Goal: Information Seeking & Learning: Learn about a topic

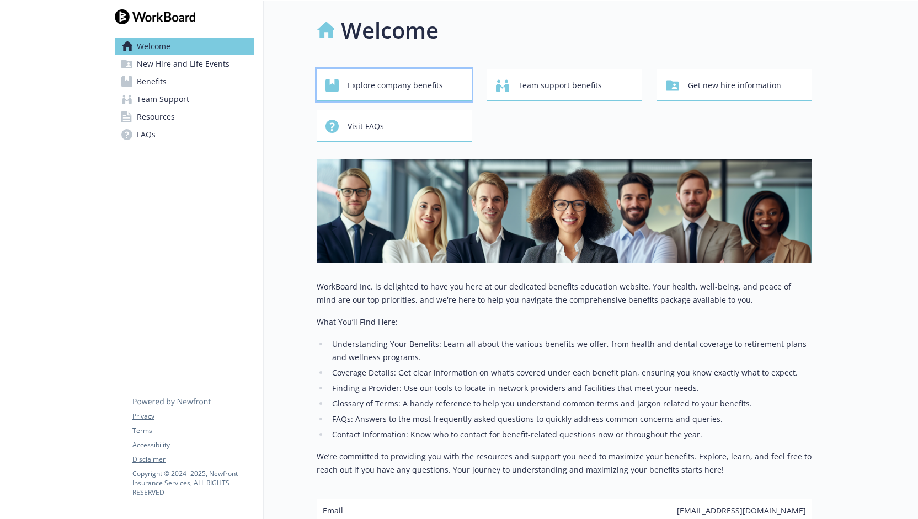
click at [386, 90] on span "Explore company benefits" at bounding box center [395, 85] width 95 height 21
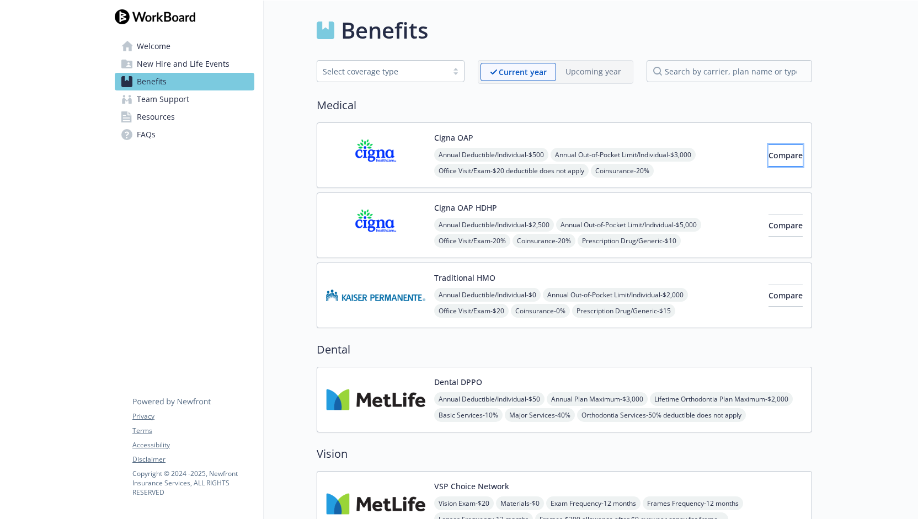
click at [781, 155] on span "Compare" at bounding box center [786, 155] width 34 height 10
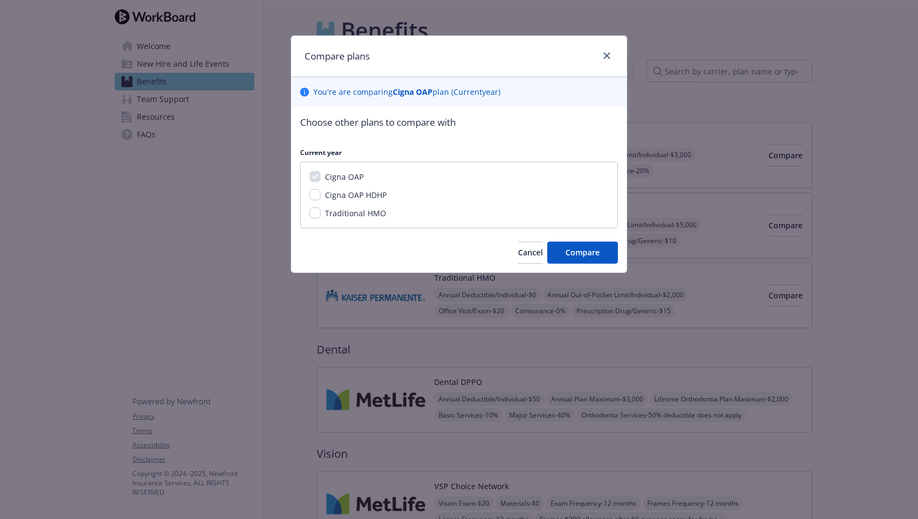
click at [603, 63] on div at bounding box center [605, 56] width 18 height 14
click at [608, 52] on icon "close" at bounding box center [607, 55] width 7 height 7
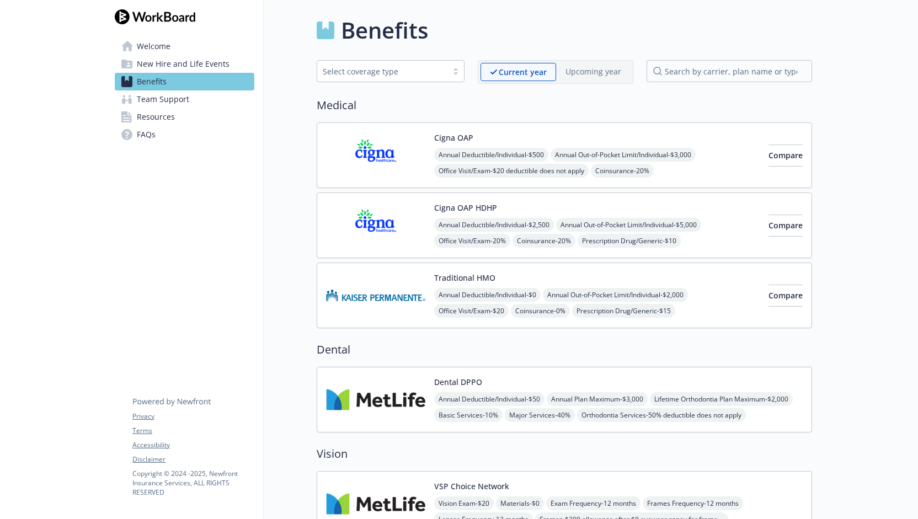
click at [434, 148] on div "Annual Deductible/Individual - $500 Annual Out-of-Pocket Limit/Individual - $3,…" at bounding box center [597, 195] width 326 height 94
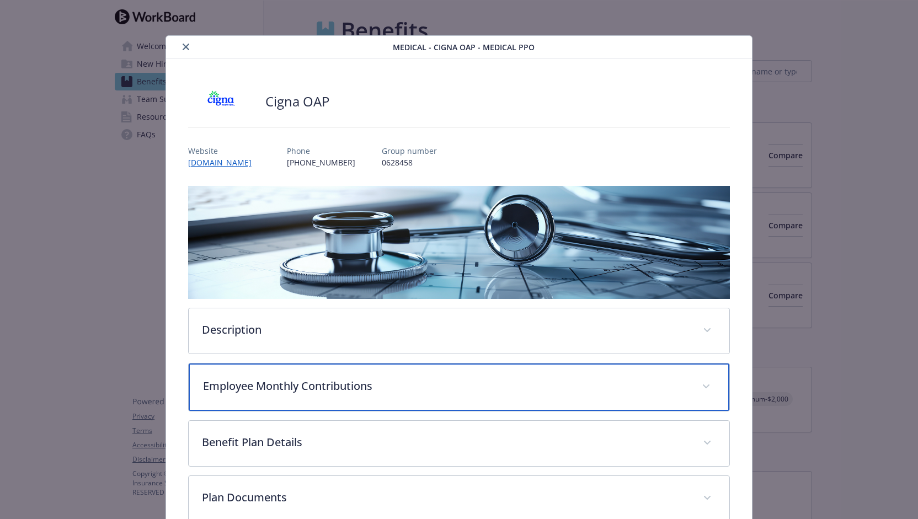
click at [393, 390] on p "Employee Monthly Contributions" at bounding box center [446, 386] width 486 height 17
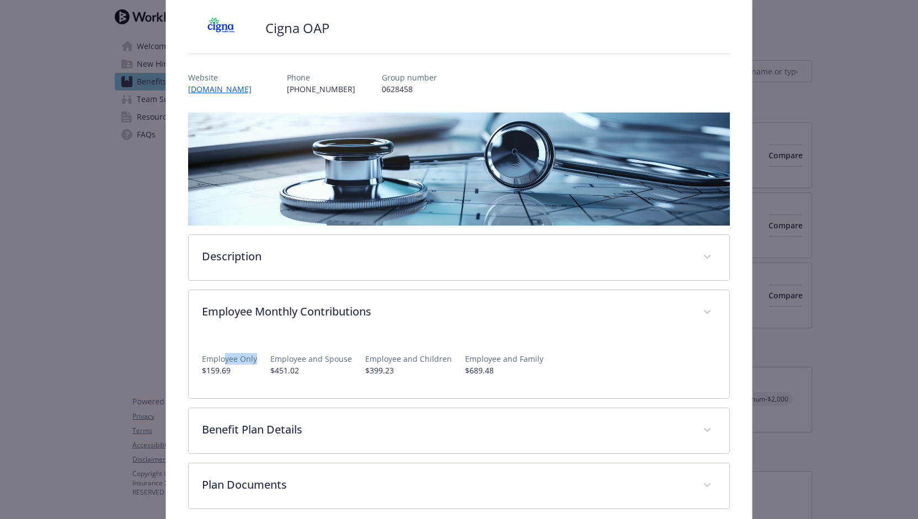
drag, startPoint x: 221, startPoint y: 361, endPoint x: 253, endPoint y: 359, distance: 32.0
click at [253, 359] on p "Employee Only" at bounding box center [229, 359] width 55 height 12
click at [232, 360] on p "Employee Only" at bounding box center [229, 359] width 55 height 12
drag, startPoint x: 203, startPoint y: 364, endPoint x: 244, endPoint y: 376, distance: 42.8
click at [244, 376] on div "Employee Only $159.69 Employee and Spouse $451.02 Employee and Children $399.23…" at bounding box center [459, 360] width 515 height 50
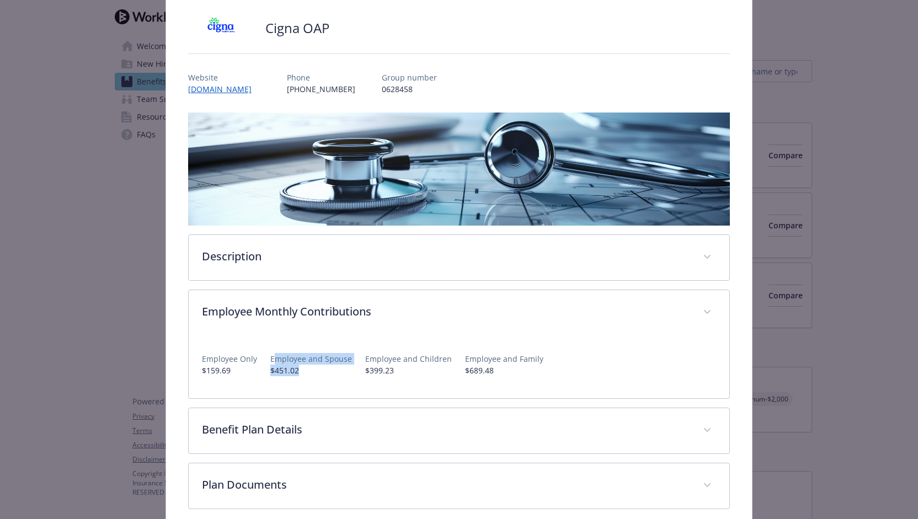
drag, startPoint x: 275, startPoint y: 355, endPoint x: 327, endPoint y: 366, distance: 53.0
click at [327, 366] on div "Employee and Spouse $451.02" at bounding box center [311, 364] width 82 height 23
drag, startPoint x: 365, startPoint y: 359, endPoint x: 426, endPoint y: 352, distance: 61.1
click at [426, 353] on p "Employee and Children" at bounding box center [408, 359] width 87 height 12
drag, startPoint x: 366, startPoint y: 366, endPoint x: 403, endPoint y: 364, distance: 37.0
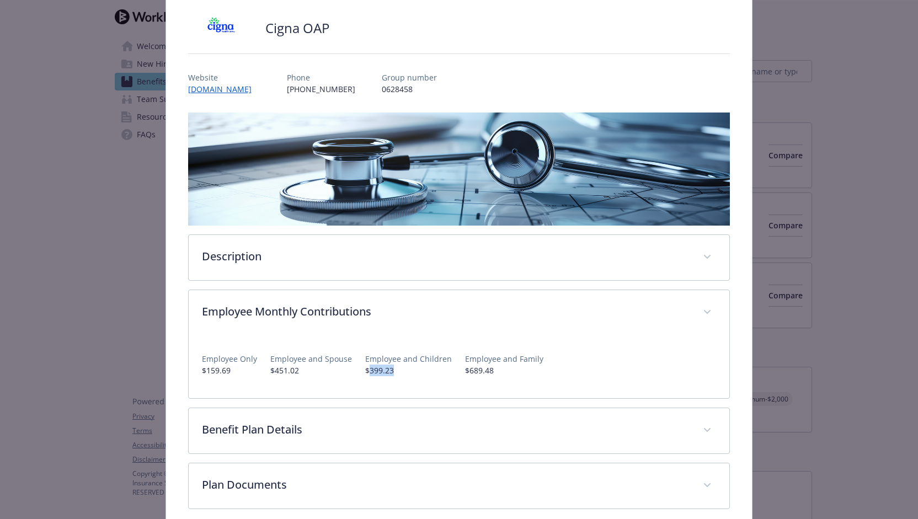
click at [403, 365] on p "$399.23" at bounding box center [408, 371] width 87 height 12
drag, startPoint x: 467, startPoint y: 355, endPoint x: 572, endPoint y: 351, distance: 104.9
click at [572, 351] on div "Employee Only $159.69 Employee and Spouse $451.02 Employee and Children $399.23…" at bounding box center [459, 360] width 515 height 32
drag, startPoint x: 454, startPoint y: 369, endPoint x: 491, endPoint y: 367, distance: 37.6
click at [491, 367] on div "Employee Only $159.69 Employee and Spouse $451.02 Employee and Children $399.23…" at bounding box center [459, 360] width 515 height 32
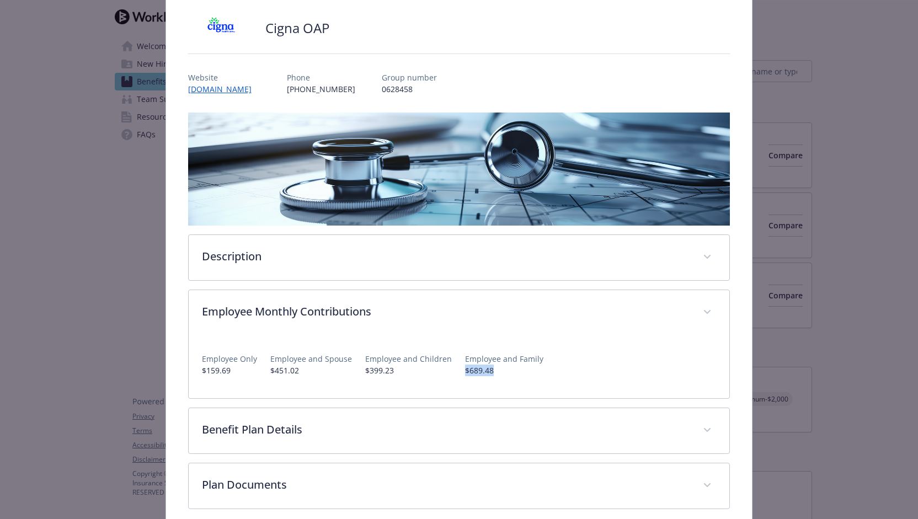
scroll to position [122, 0]
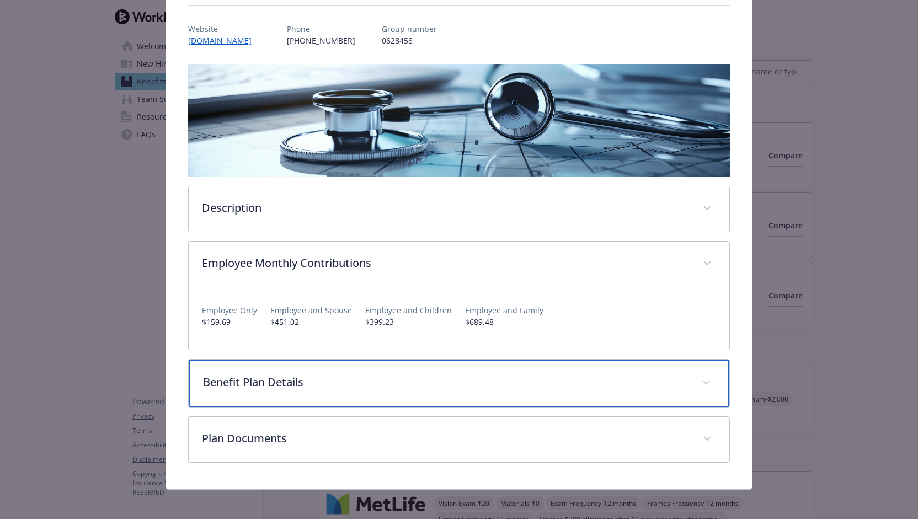
click at [524, 377] on p "Benefit Plan Details" at bounding box center [446, 382] width 486 height 17
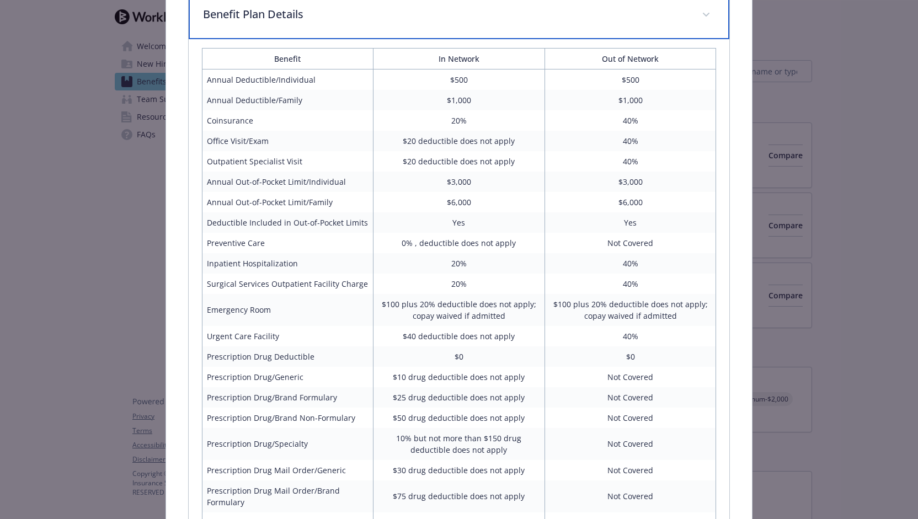
scroll to position [704, 0]
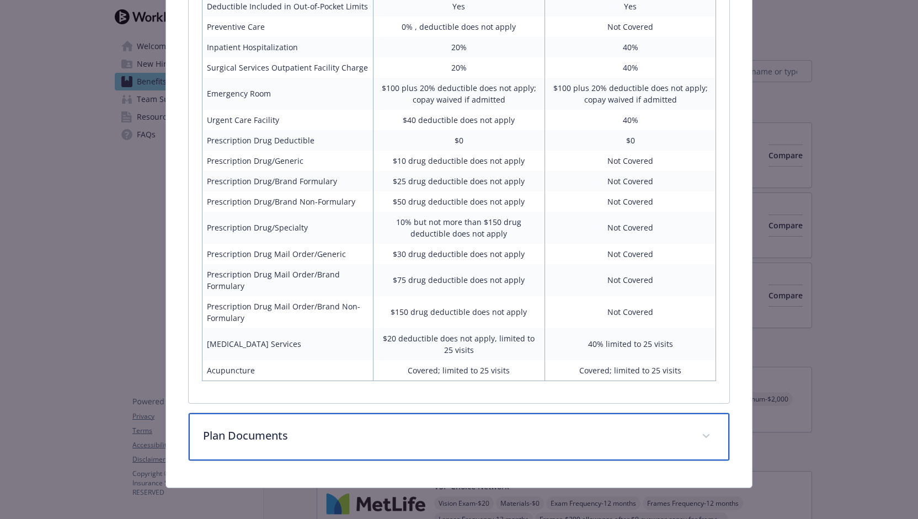
click at [632, 428] on p "Plan Documents" at bounding box center [446, 436] width 486 height 17
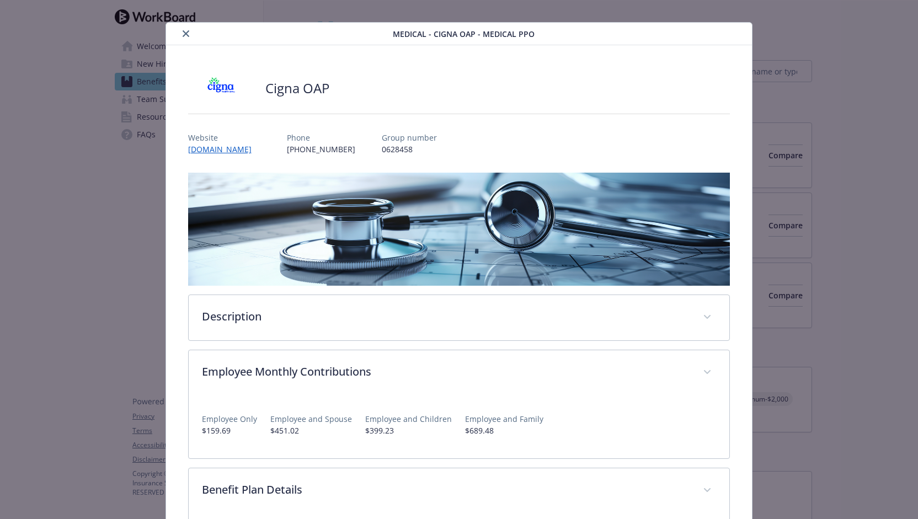
scroll to position [0, 0]
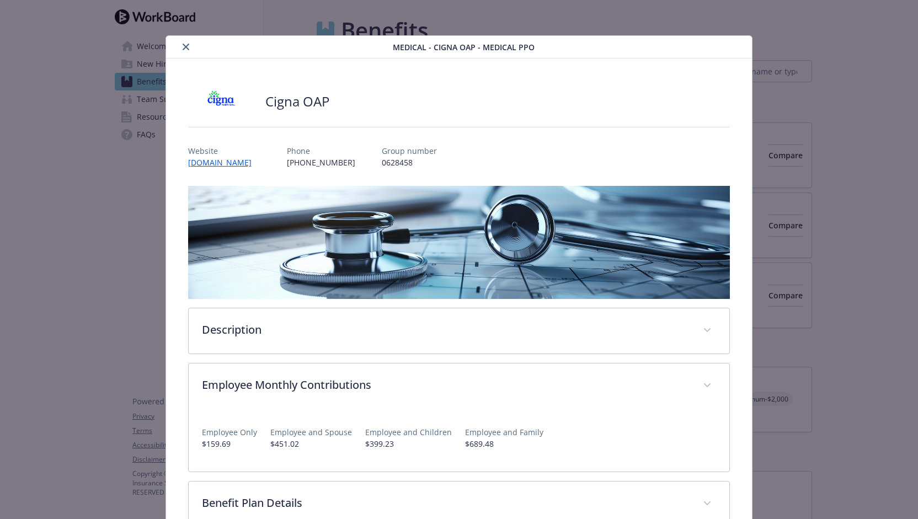
click at [183, 46] on icon "close" at bounding box center [186, 47] width 7 height 7
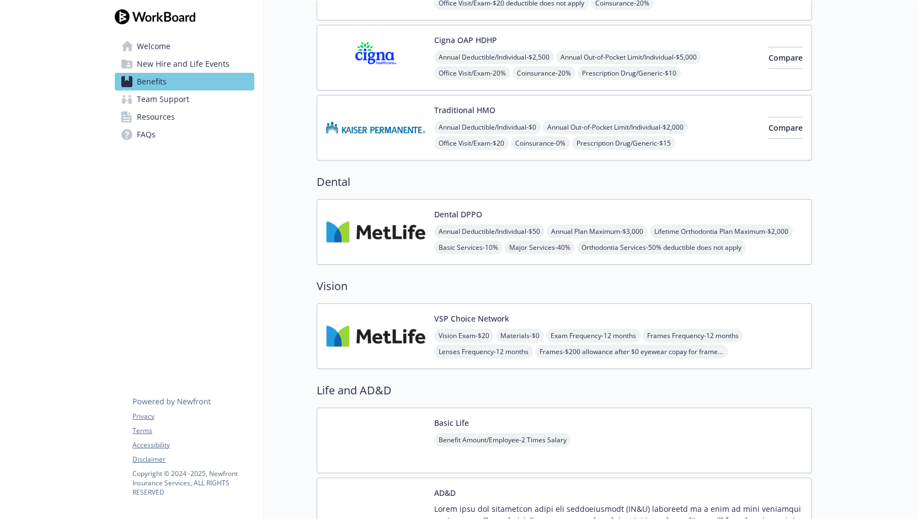
scroll to position [221, 0]
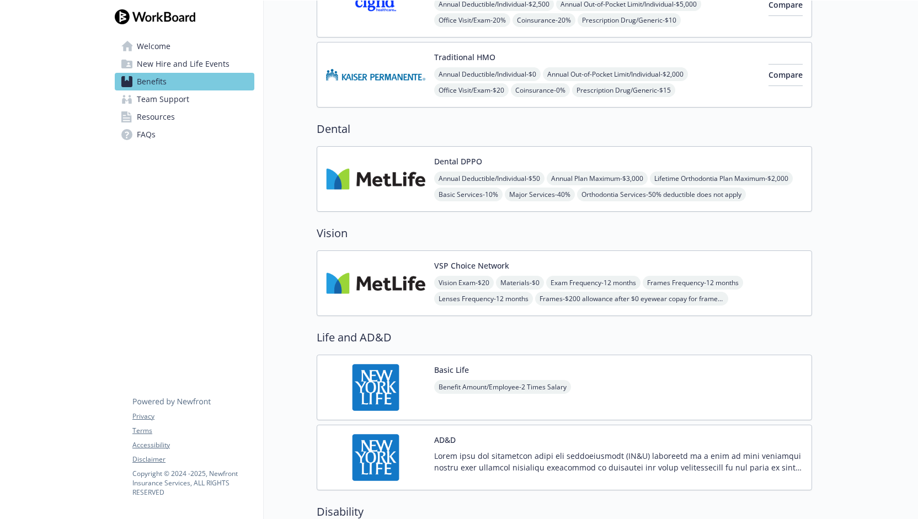
click at [750, 179] on div "Annual Deductible/Individual - $50 Annual Plan Maximum - $3,000 Lifetime Orthod…" at bounding box center [618, 187] width 369 height 30
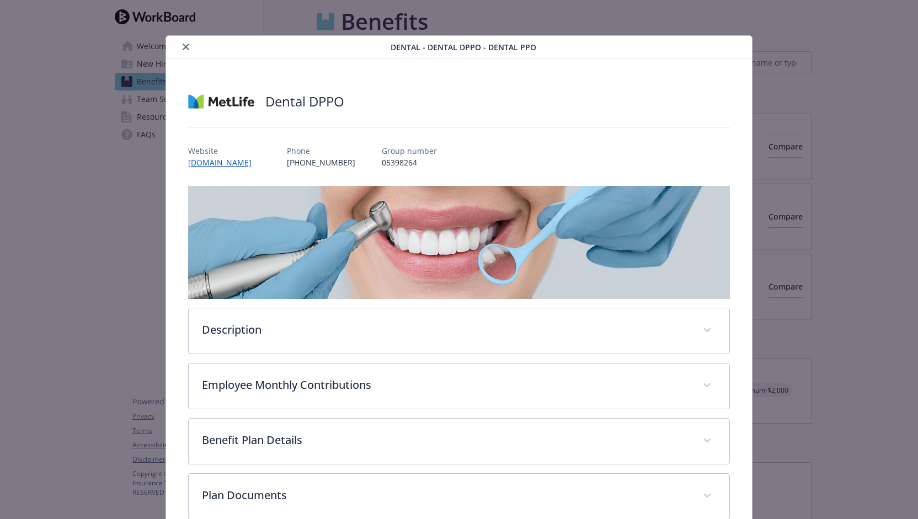
scroll to position [221, 0]
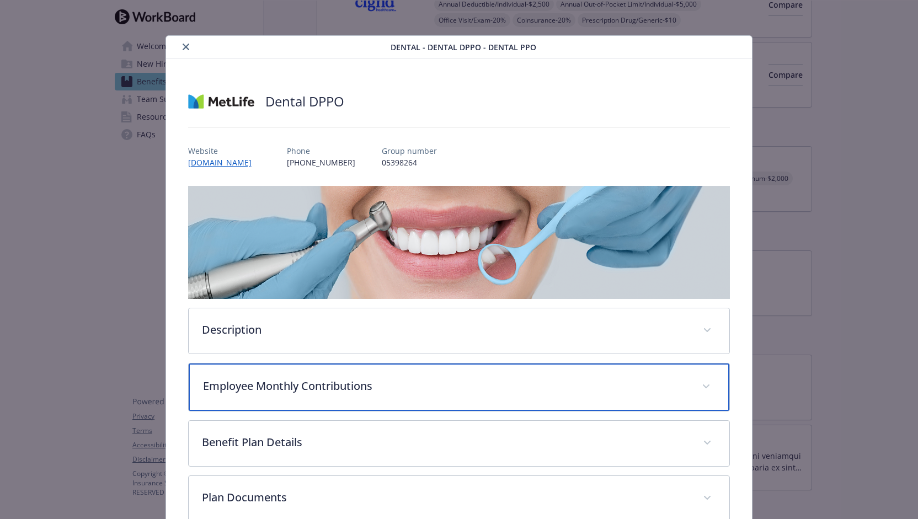
click at [440, 383] on p "Employee Monthly Contributions" at bounding box center [446, 386] width 486 height 17
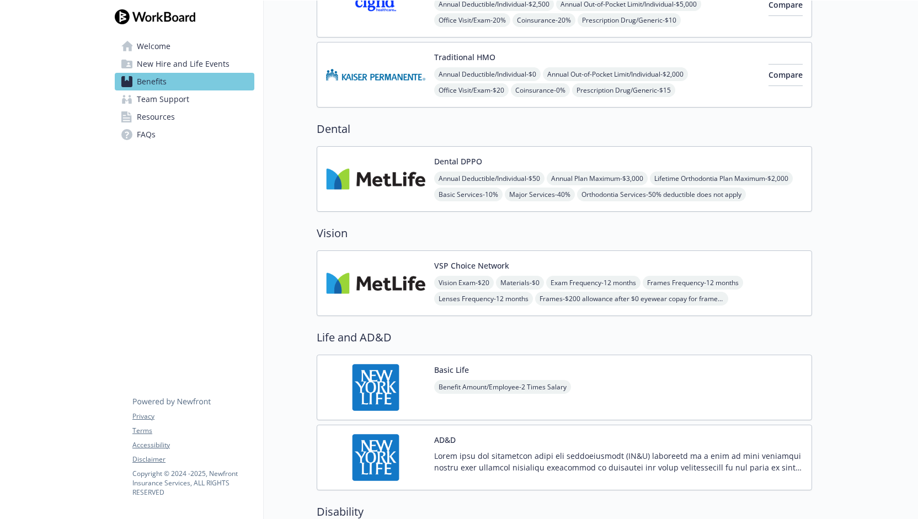
click at [784, 278] on div "Vision Exam - $20 Materials - $0 Exam Frequency - 12 months Frames Frequency - …" at bounding box center [618, 291] width 369 height 30
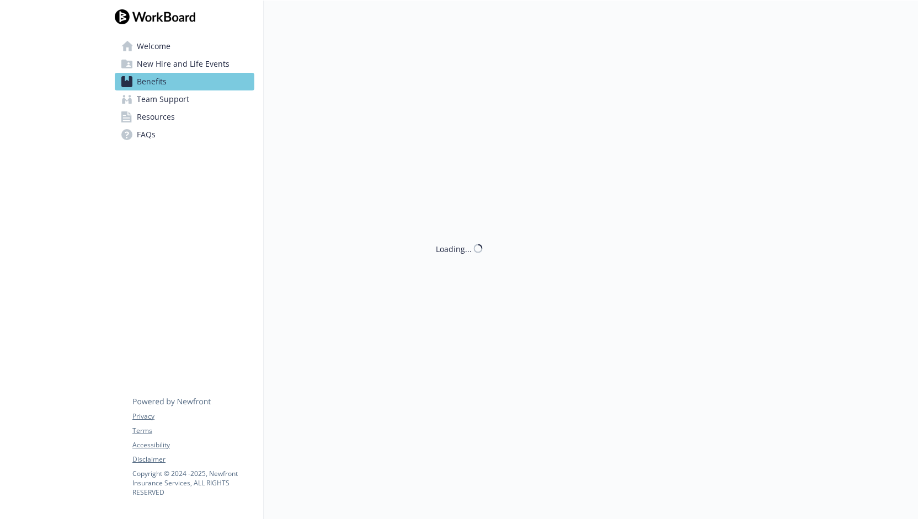
scroll to position [221, 0]
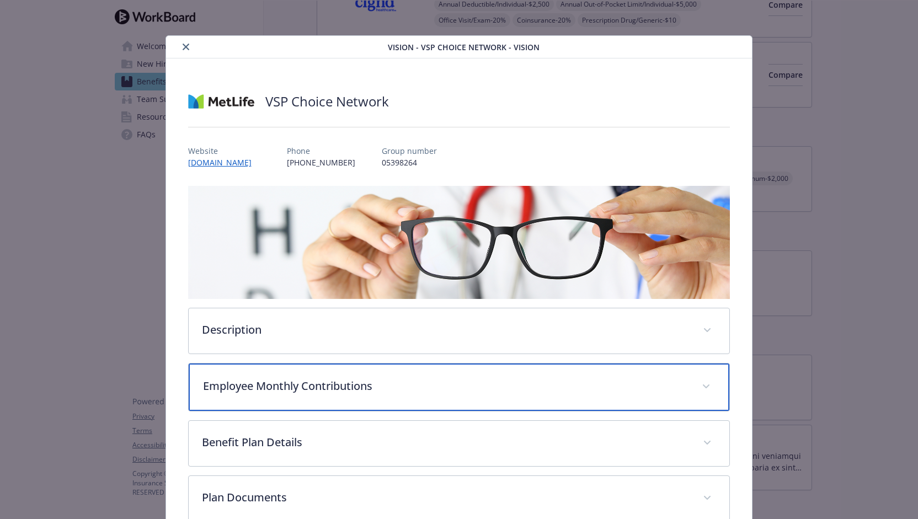
click at [454, 369] on div "Employee Monthly Contributions" at bounding box center [459, 387] width 541 height 47
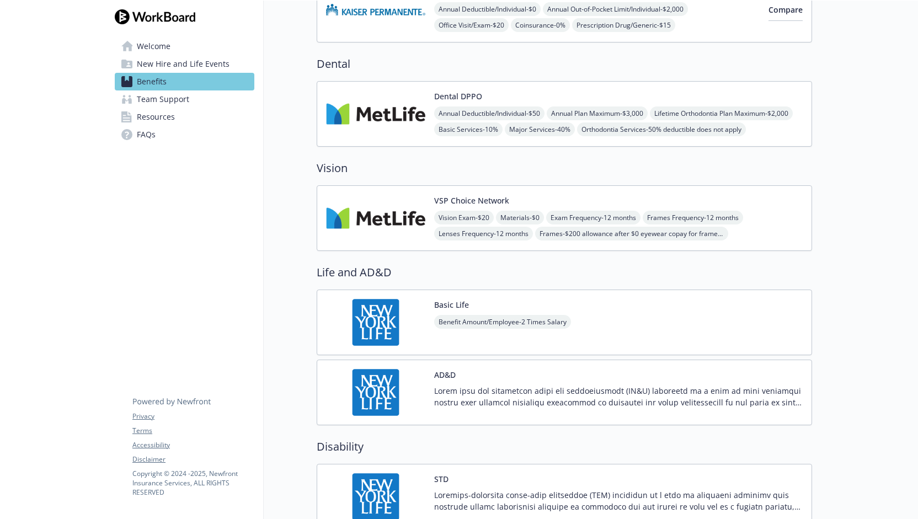
scroll to position [367, 0]
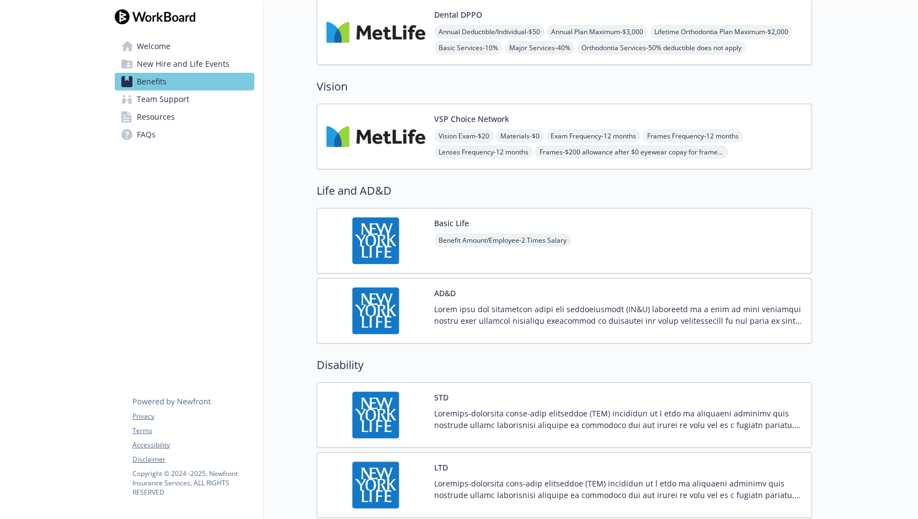
click at [684, 238] on div "Basic Life Benefit Amount/Employee - 2 Times Salary" at bounding box center [564, 241] width 495 height 66
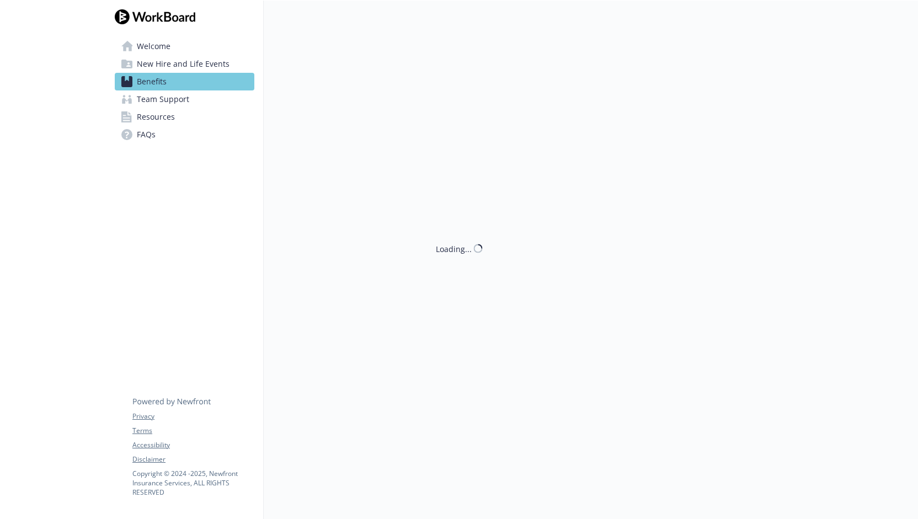
scroll to position [367, 0]
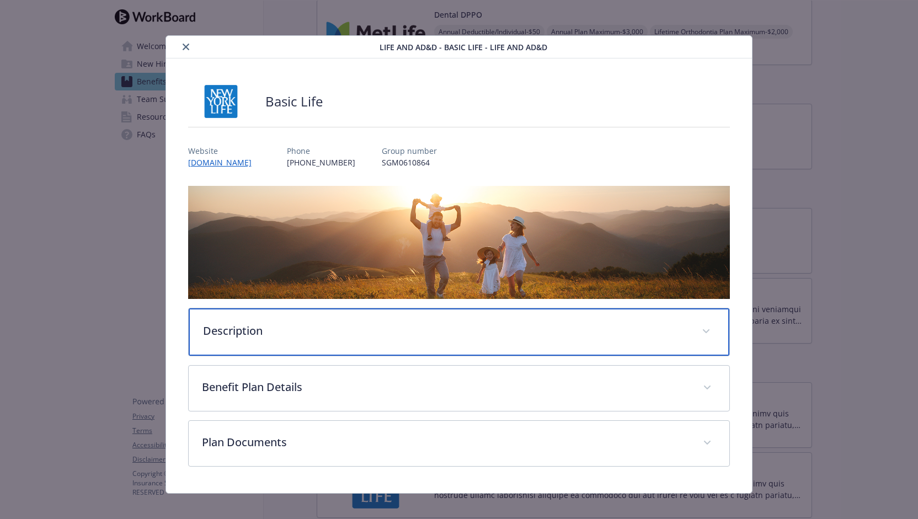
click at [532, 327] on p "Description" at bounding box center [446, 331] width 486 height 17
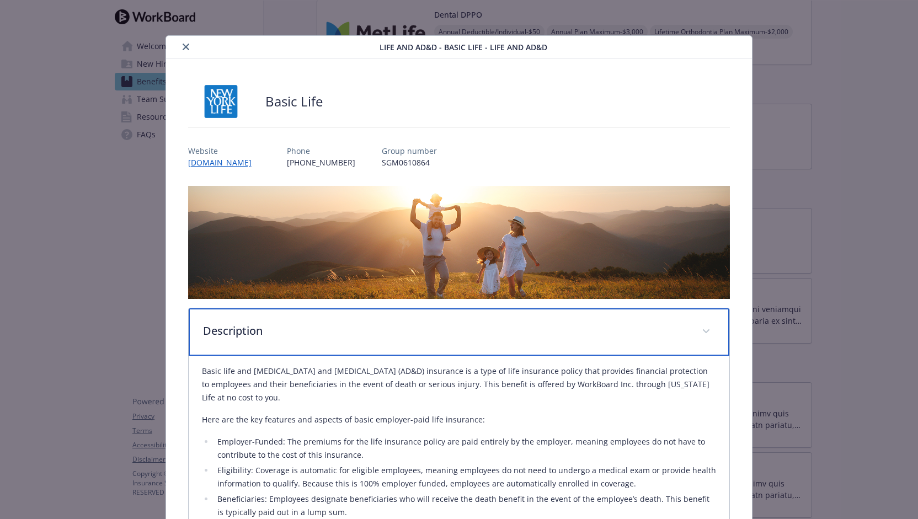
scroll to position [221, 0]
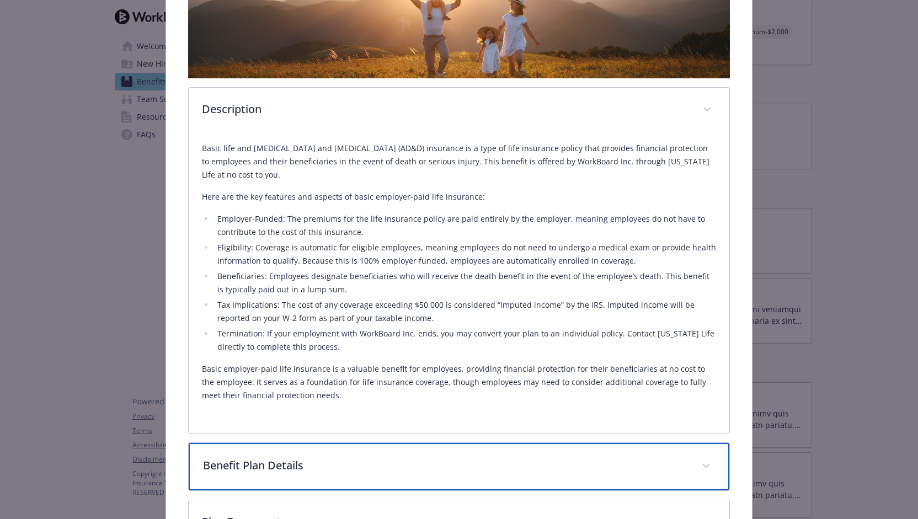
click at [462, 465] on p "Benefit Plan Details" at bounding box center [446, 465] width 486 height 17
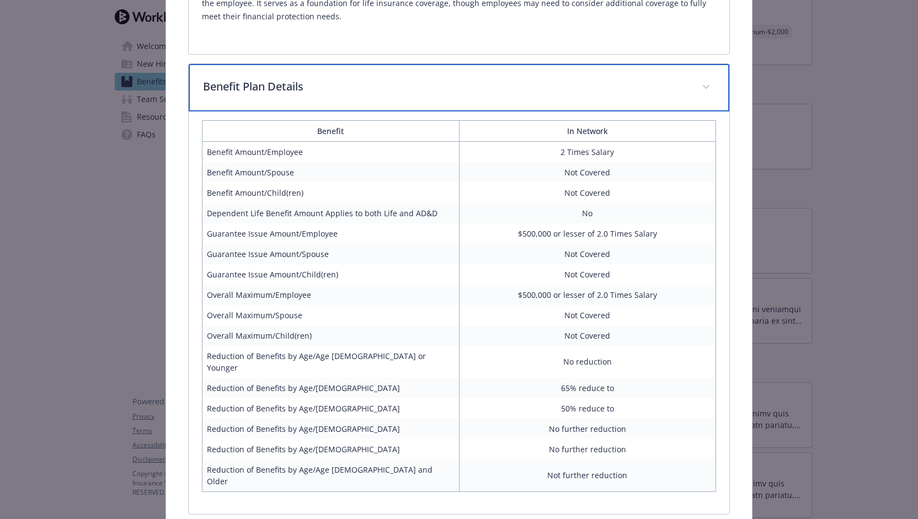
scroll to position [662, 0]
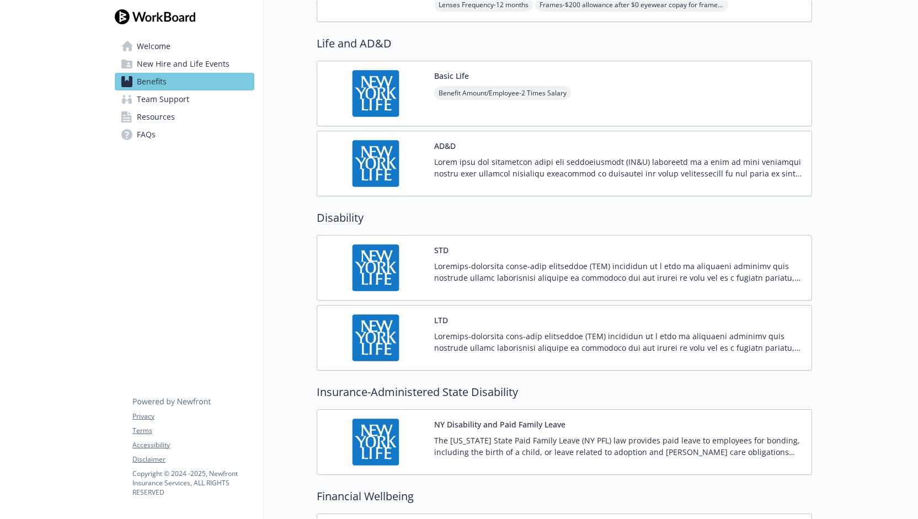
click at [601, 276] on p at bounding box center [618, 271] width 369 height 23
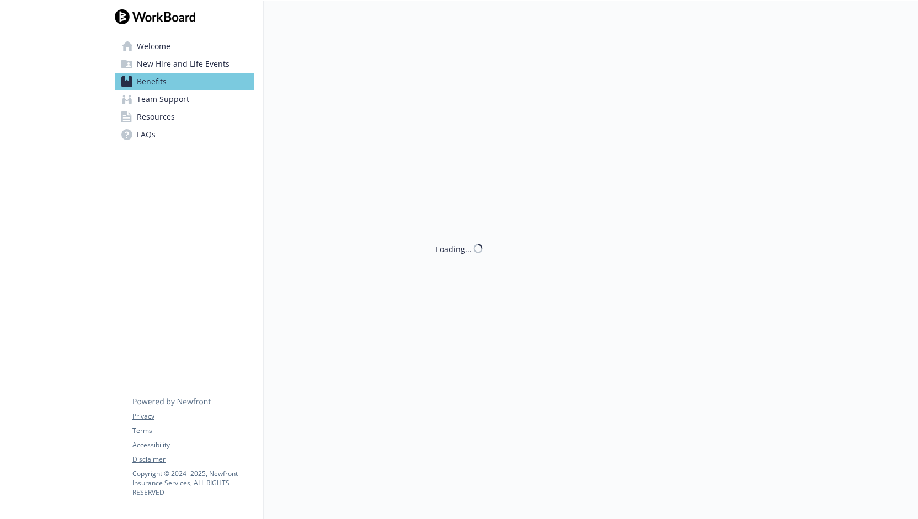
scroll to position [515, 0]
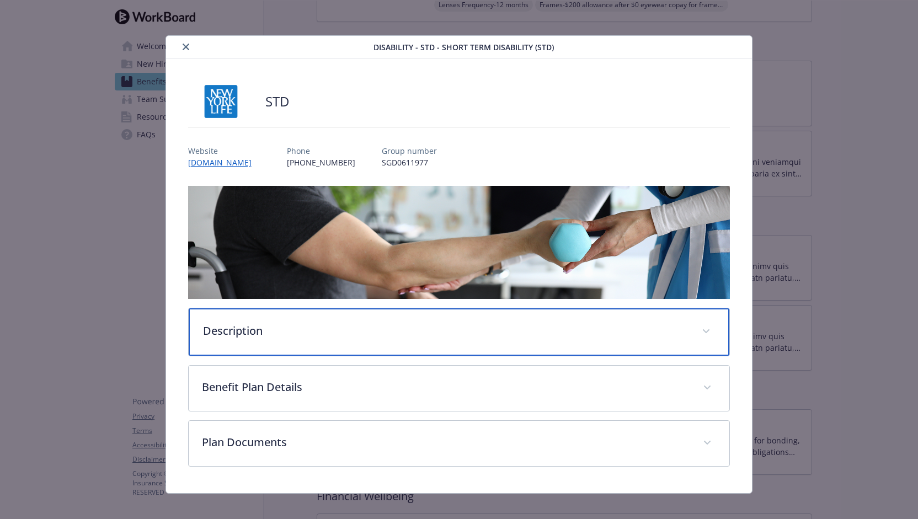
click at [375, 323] on p "Description" at bounding box center [446, 331] width 486 height 17
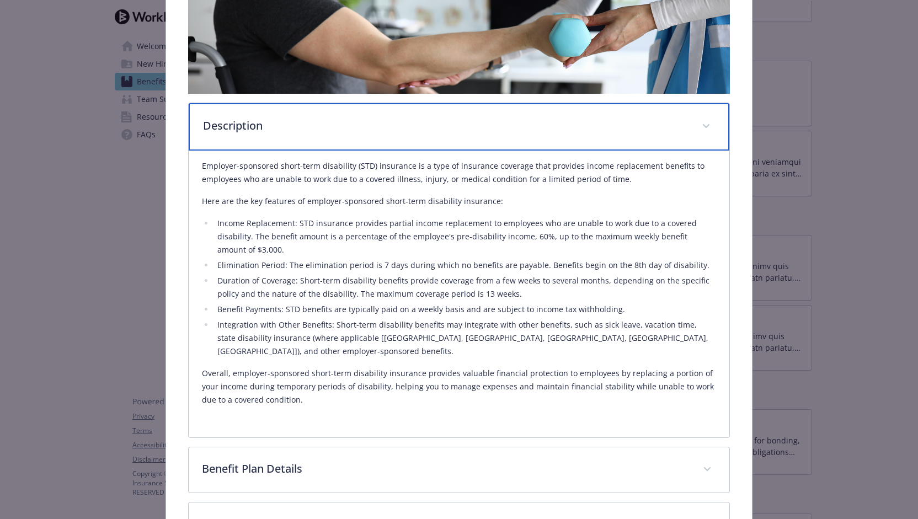
scroll to position [221, 0]
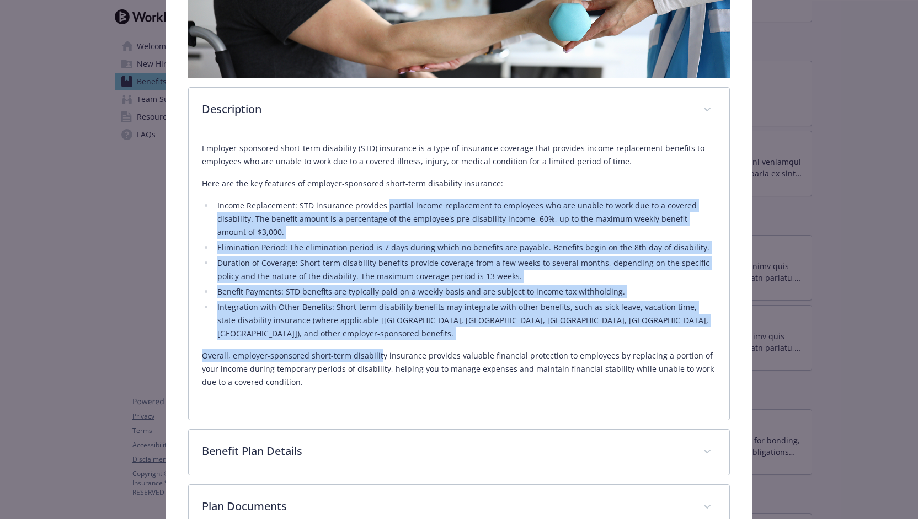
drag, startPoint x: 382, startPoint y: 208, endPoint x: 376, endPoint y: 345, distance: 137.5
click at [376, 345] on div "Employer-sponsored short-term disability (STD) insurance is a type of insurance…" at bounding box center [459, 265] width 515 height 247
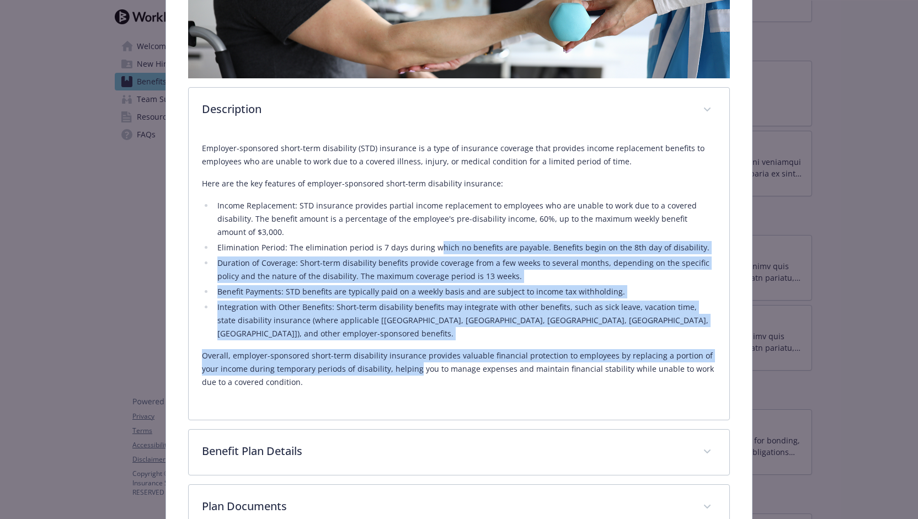
drag, startPoint x: 412, startPoint y: 351, endPoint x: 430, endPoint y: 243, distance: 110.2
click at [430, 243] on div "Employer-sponsored short-term disability (STD) insurance is a type of insurance…" at bounding box center [459, 265] width 515 height 247
click at [520, 238] on ul "Income Replacement: STD insurance provides partial income replacement to employ…" at bounding box center [459, 269] width 515 height 141
drag, startPoint x: 425, startPoint y: 247, endPoint x: 421, endPoint y: 350, distance: 103.3
click at [421, 350] on div "Employer-sponsored short-term disability (STD) insurance is a type of insurance…" at bounding box center [459, 265] width 515 height 247
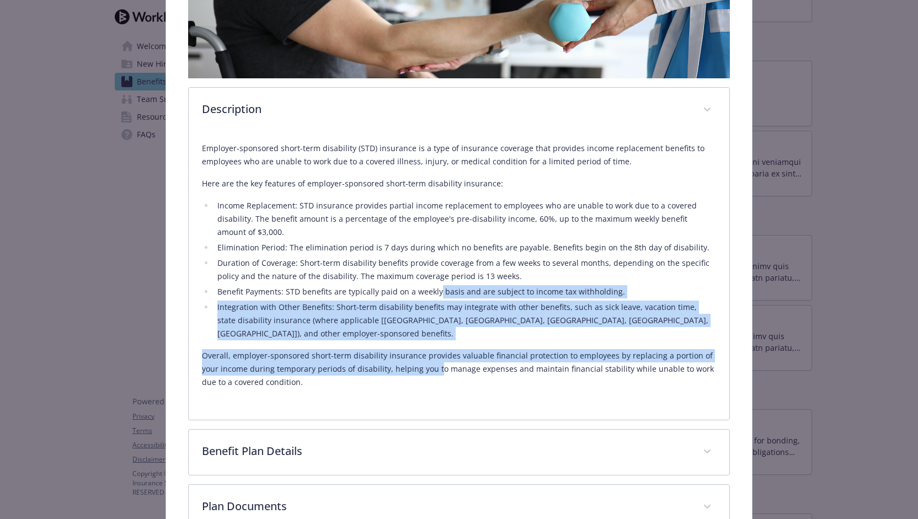
drag, startPoint x: 435, startPoint y: 349, endPoint x: 433, endPoint y: 283, distance: 66.2
click at [433, 283] on div "Employer-sponsored short-term disability (STD) insurance is a type of insurance…" at bounding box center [459, 265] width 515 height 247
click at [433, 285] on li "Benefit Payments: STD benefits are typically paid on a weekly basis and are sub…" at bounding box center [465, 291] width 503 height 13
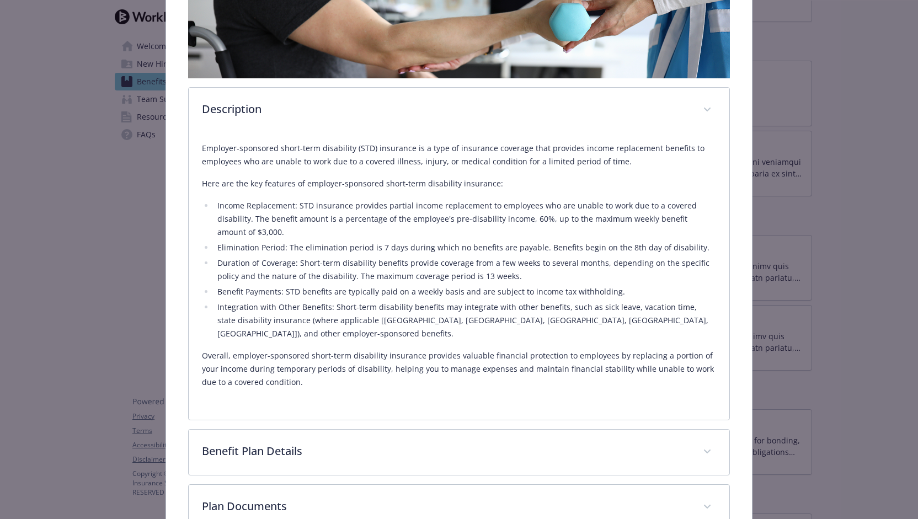
scroll to position [278, 0]
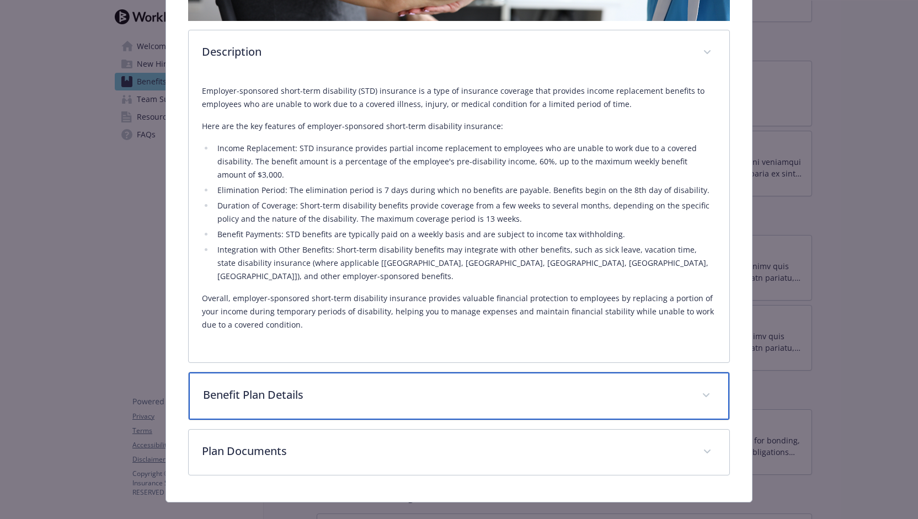
click at [460, 372] on div "Benefit Plan Details" at bounding box center [459, 395] width 541 height 47
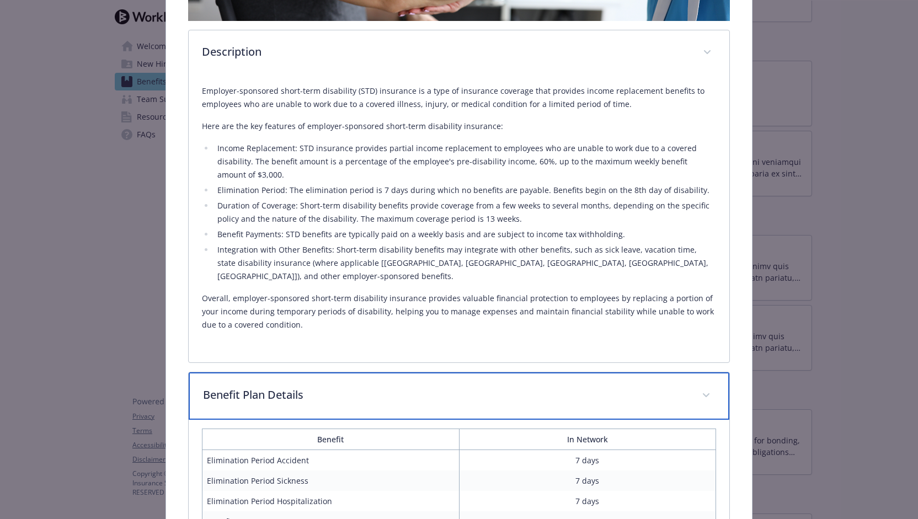
click at [459, 372] on div "Benefit Plan Details" at bounding box center [459, 395] width 541 height 47
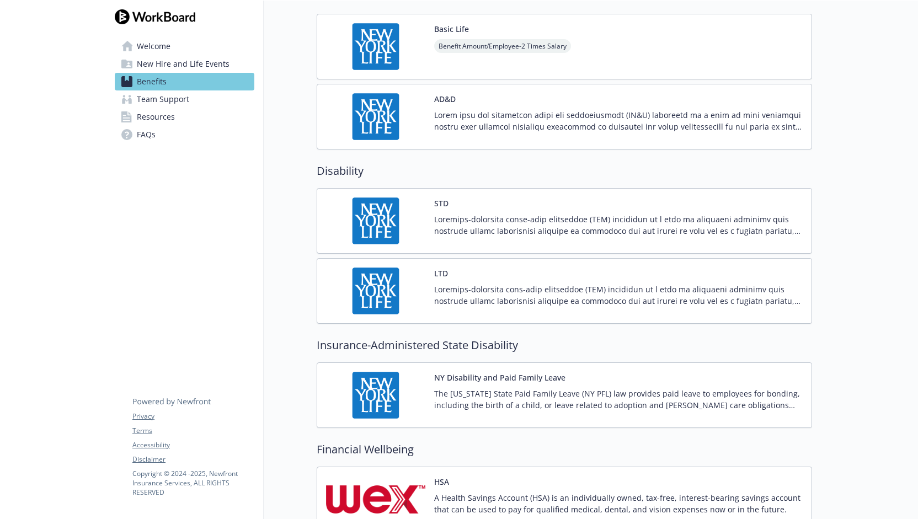
scroll to position [662, 0]
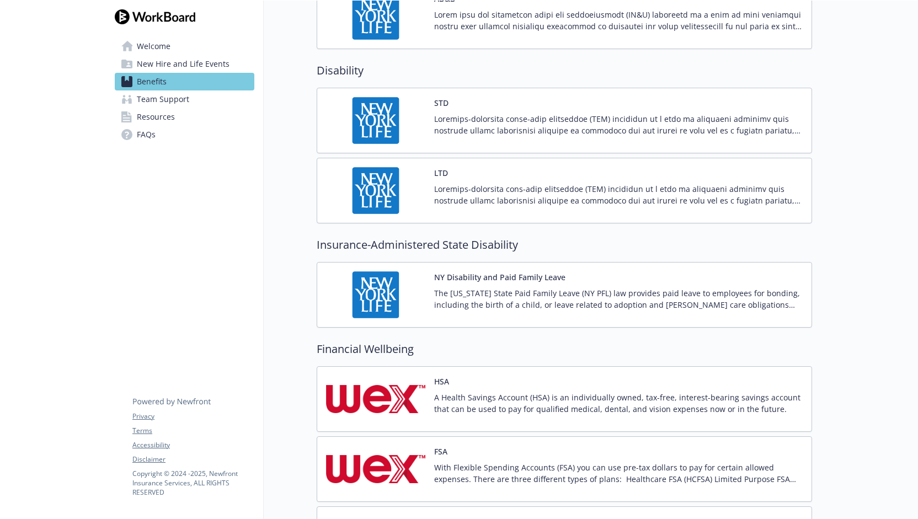
click at [188, 103] on span "Team Support" at bounding box center [163, 99] width 52 height 18
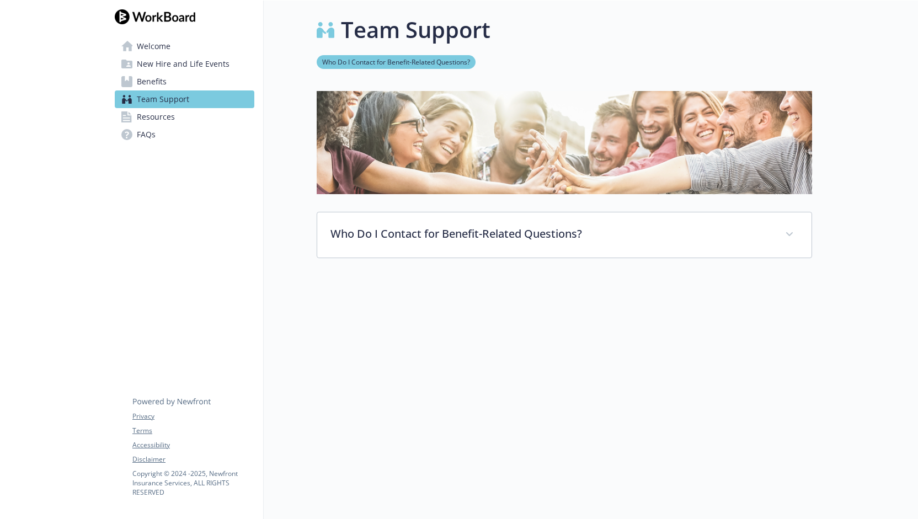
scroll to position [9, 0]
click at [175, 61] on span "New Hire and Life Events" at bounding box center [183, 64] width 93 height 18
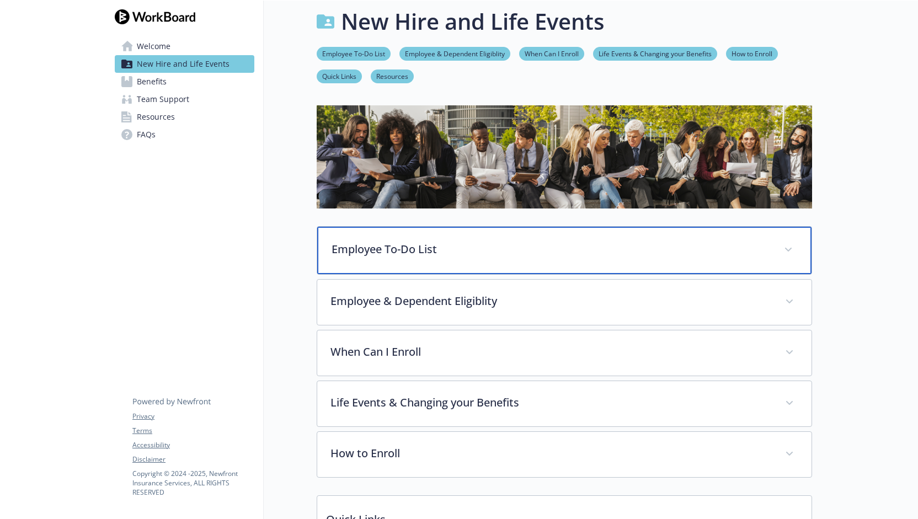
click at [433, 253] on p "Employee To-Do List" at bounding box center [551, 249] width 439 height 17
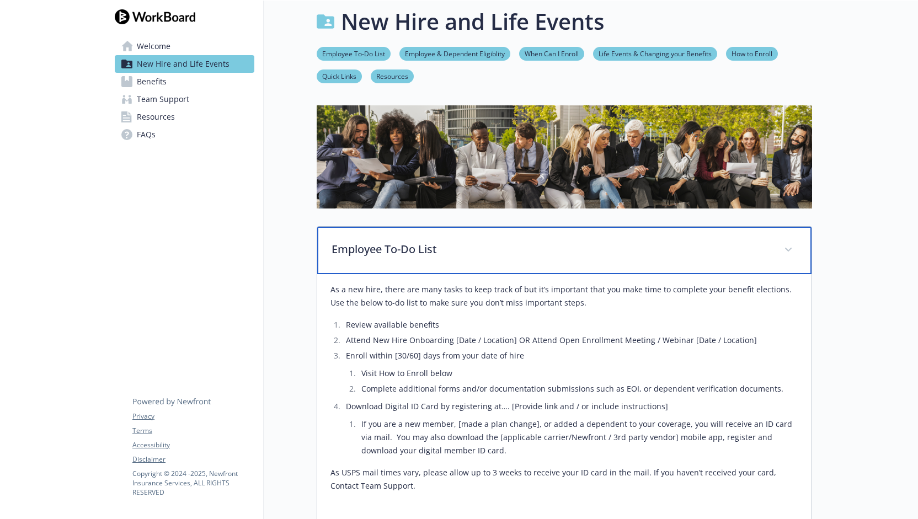
click at [433, 253] on p "Employee To-Do List" at bounding box center [551, 249] width 439 height 17
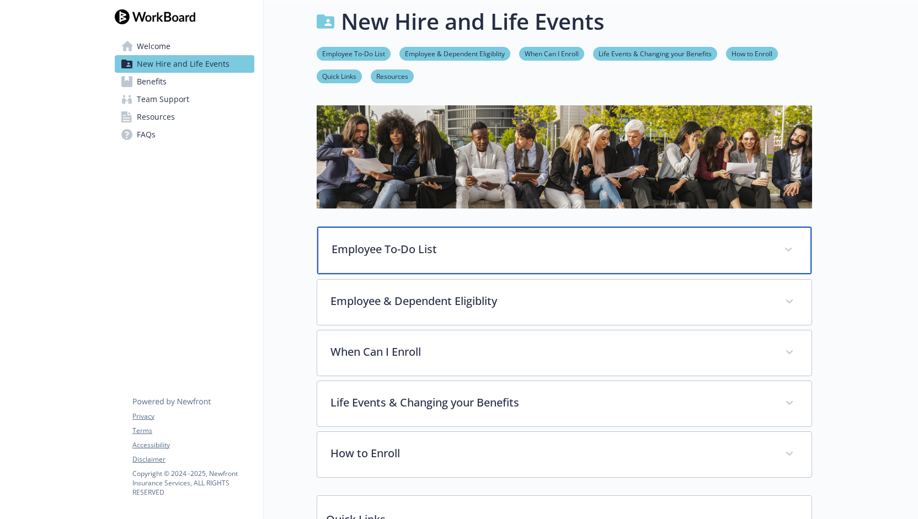
scroll to position [156, 0]
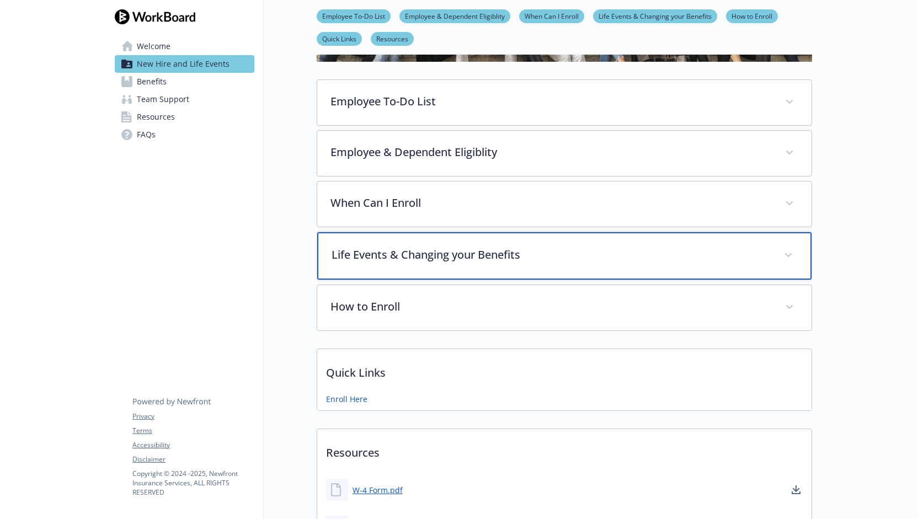
click at [551, 264] on div "Life Events & Changing your Benefits" at bounding box center [564, 255] width 494 height 47
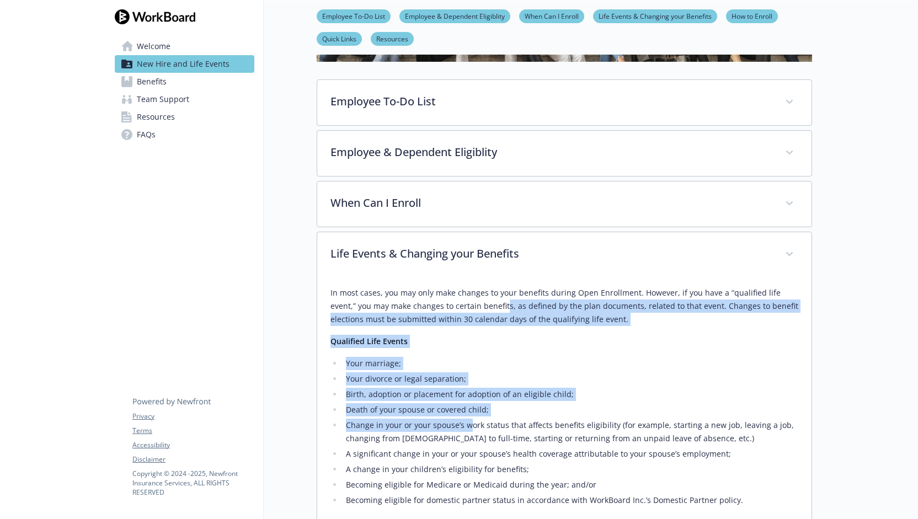
drag, startPoint x: 479, startPoint y: 299, endPoint x: 466, endPoint y: 418, distance: 120.5
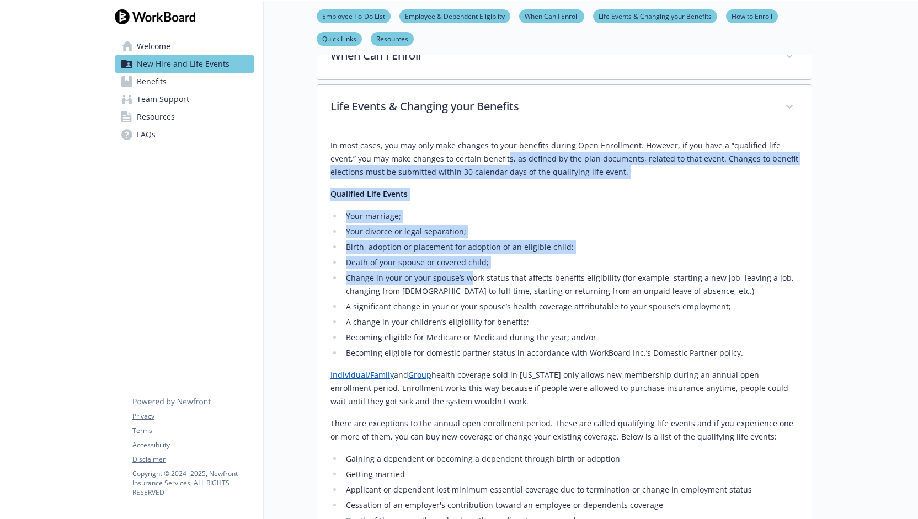
drag, startPoint x: 515, startPoint y: 271, endPoint x: 499, endPoint y: 394, distance: 124.1
click at [499, 394] on div "In most cases, you may only make changes to your benefits during Open Enrollmen…" at bounding box center [565, 474] width 468 height 671
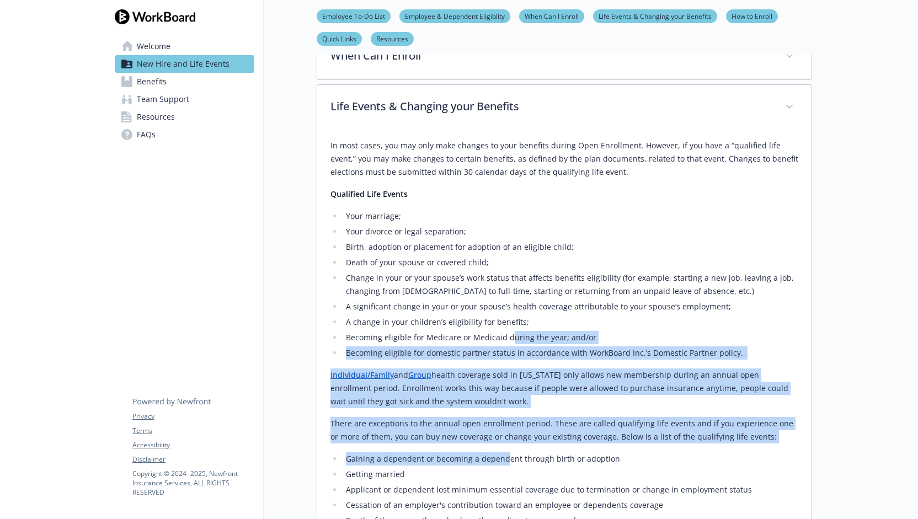
drag, startPoint x: 504, startPoint y: 444, endPoint x: 508, endPoint y: 343, distance: 101.6
click at [508, 343] on div "In most cases, you may only make changes to your benefits during Open Enrollmen…" at bounding box center [565, 474] width 468 height 671
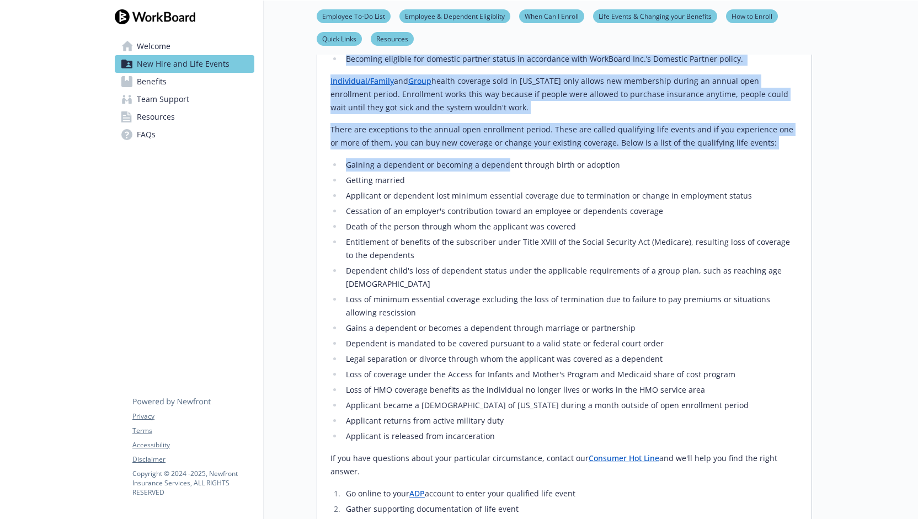
scroll to position [744, 0]
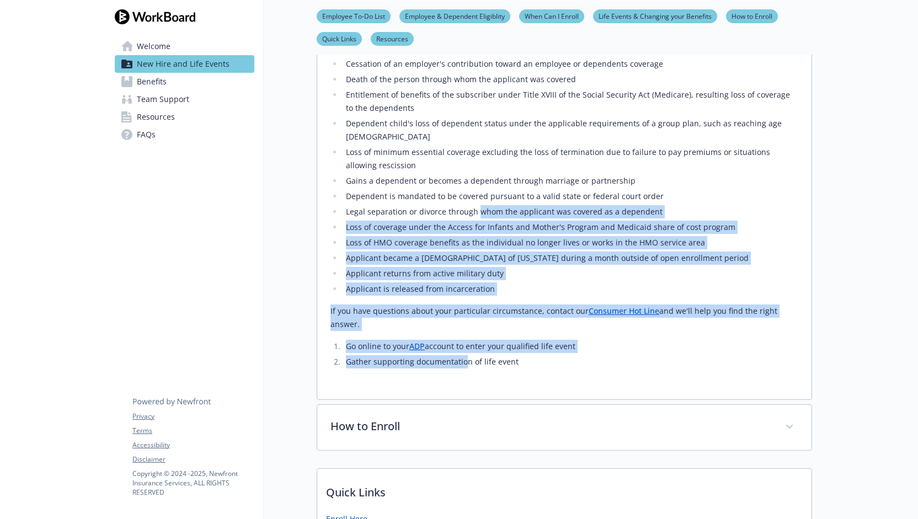
drag, startPoint x: 477, startPoint y: 196, endPoint x: 466, endPoint y: 330, distance: 133.9
click at [466, 330] on div "In most cases, you may only make changes to your benefits during Open Enrollmen…" at bounding box center [565, 33] width 468 height 671
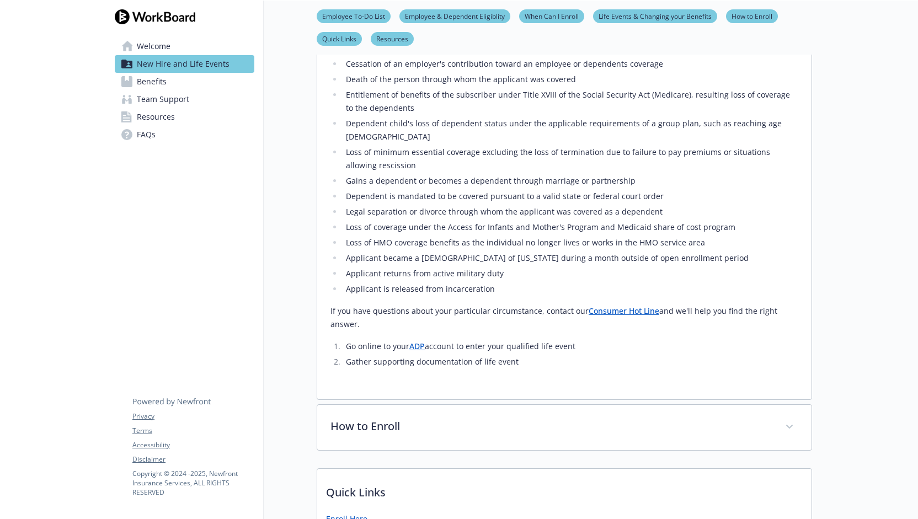
click at [478, 355] on li "Gather supporting documentation of life event" at bounding box center [571, 361] width 456 height 13
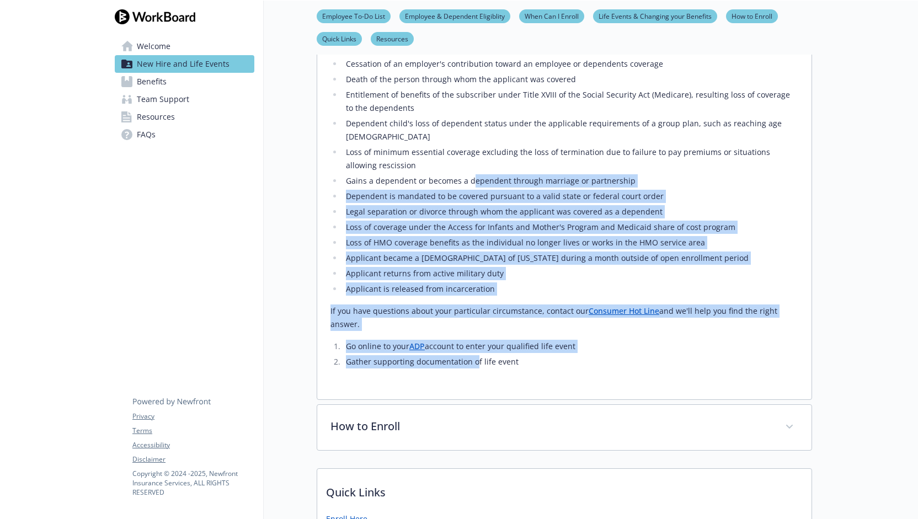
drag, startPoint x: 475, startPoint y: 337, endPoint x: 471, endPoint y: 170, distance: 166.7
click at [471, 170] on div "In most cases, you may only make changes to your benefits during Open Enrollmen…" at bounding box center [565, 33] width 468 height 671
click at [471, 174] on li "Gains a dependent or becomes a dependent through marriage or partnership" at bounding box center [571, 180] width 456 height 13
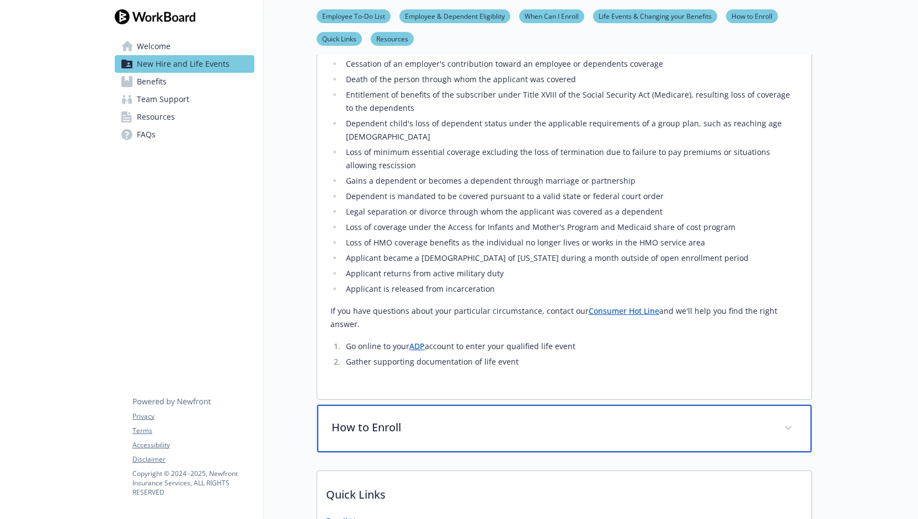
click at [462, 405] on div "How to Enroll" at bounding box center [564, 428] width 494 height 47
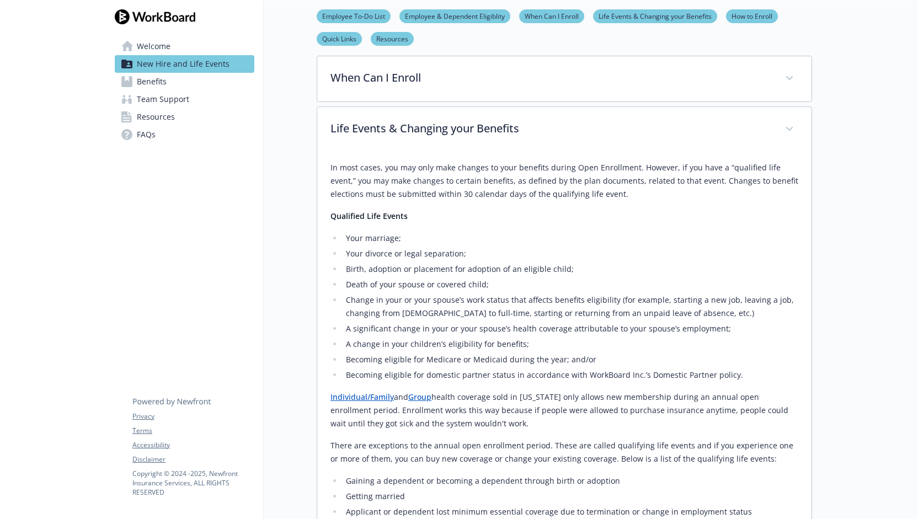
scroll to position [294, 0]
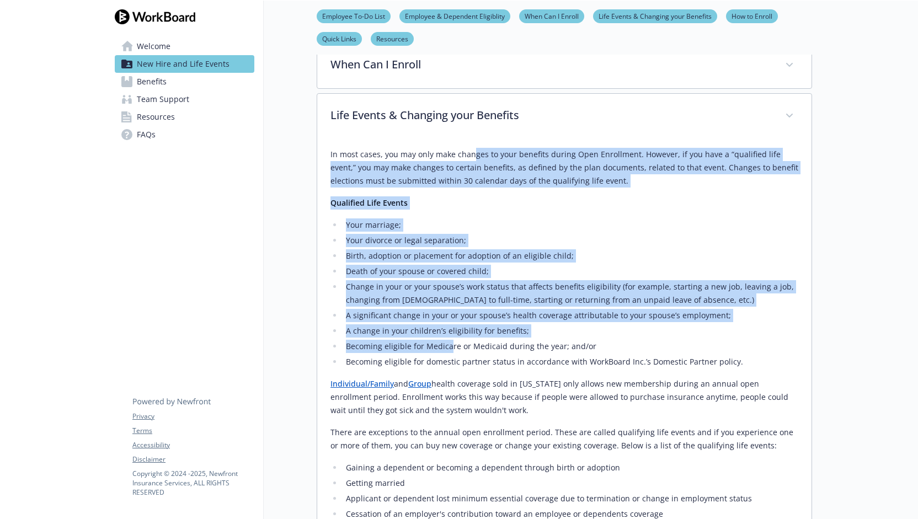
drag, startPoint x: 472, startPoint y: 156, endPoint x: 449, endPoint y: 347, distance: 192.9
click at [449, 347] on div "In most cases, you may only make changes to your benefits during Open Enrollmen…" at bounding box center [565, 483] width 468 height 671
click at [449, 347] on li "Becoming eligible for Medicare or Medicaid during the year; and/or​" at bounding box center [571, 346] width 456 height 13
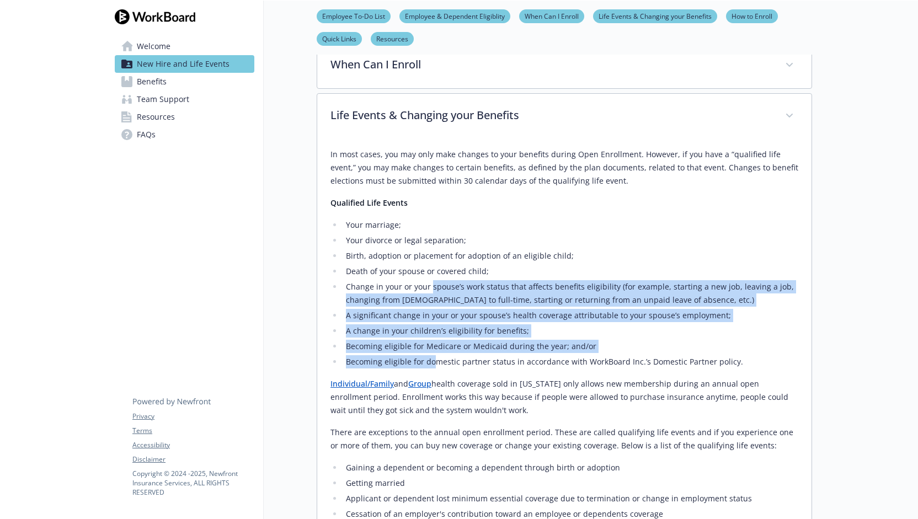
drag, startPoint x: 435, startPoint y: 363, endPoint x: 430, endPoint y: 287, distance: 75.2
click at [430, 287] on ul "Your marriage;​ Your divorce or legal separation;​ Birth, adoption or placement…" at bounding box center [565, 293] width 468 height 150
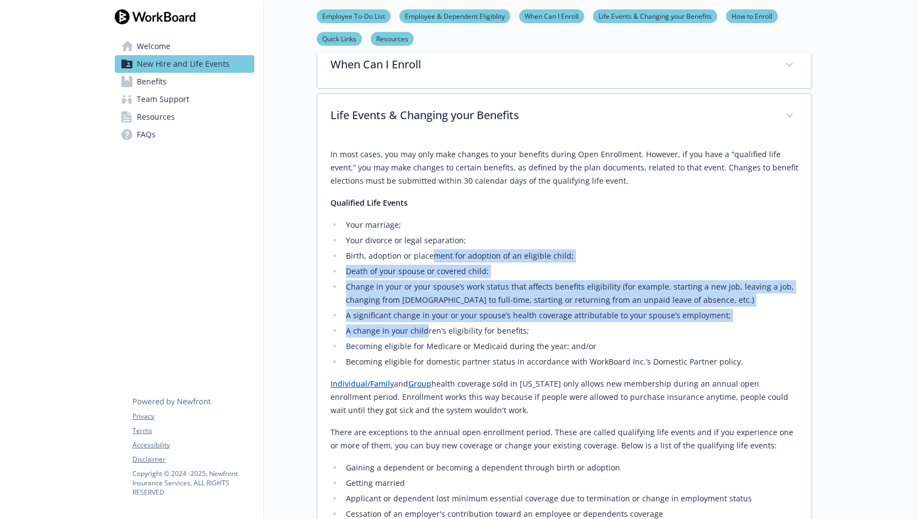
drag, startPoint x: 430, startPoint y: 260, endPoint x: 424, endPoint y: 335, distance: 75.3
click at [424, 335] on ul "Your marriage;​ Your divorce or legal separation;​ Birth, adoption or placement…" at bounding box center [565, 293] width 468 height 150
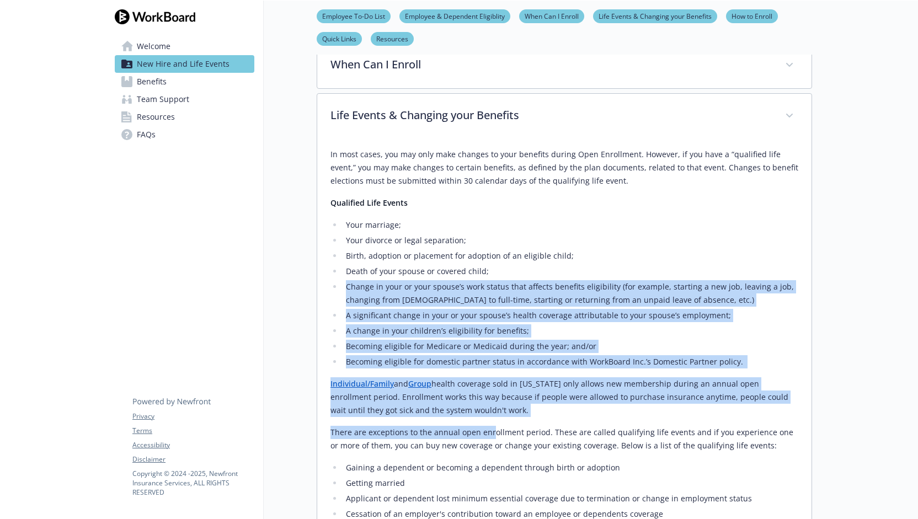
drag, startPoint x: 491, startPoint y: 438, endPoint x: 490, endPoint y: 275, distance: 162.8
click at [490, 275] on div "In most cases, you may only make changes to your benefits during Open Enrollmen…" at bounding box center [565, 483] width 468 height 671
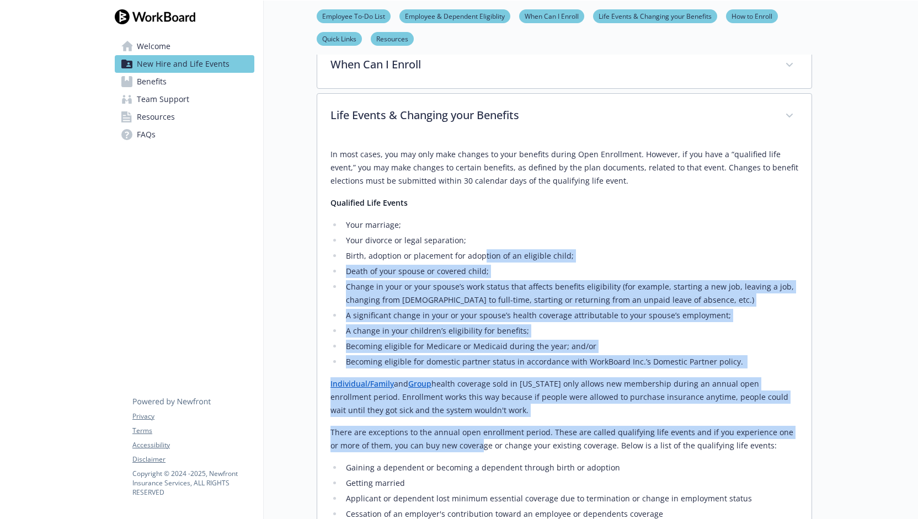
drag, startPoint x: 483, startPoint y: 257, endPoint x: 470, endPoint y: 442, distance: 185.8
click at [470, 442] on div "In most cases, you may only make changes to your benefits during Open Enrollmen…" at bounding box center [565, 483] width 468 height 671
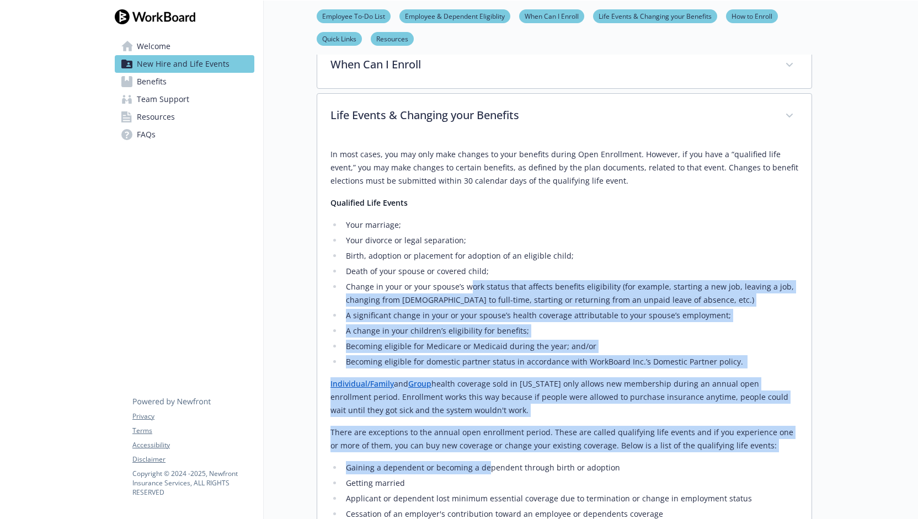
drag, startPoint x: 487, startPoint y: 456, endPoint x: 471, endPoint y: 287, distance: 169.0
click at [471, 287] on div "In most cases, you may only make changes to your benefits during Open Enrollmen…" at bounding box center [565, 483] width 468 height 671
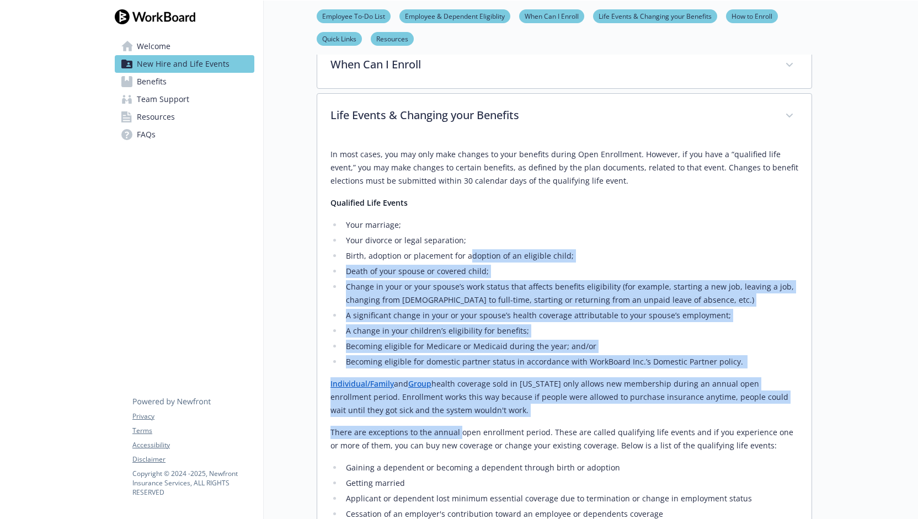
drag, startPoint x: 469, startPoint y: 253, endPoint x: 459, endPoint y: 435, distance: 181.8
click at [459, 435] on div "In most cases, you may only make changes to your benefits during Open Enrollmen…" at bounding box center [565, 483] width 468 height 671
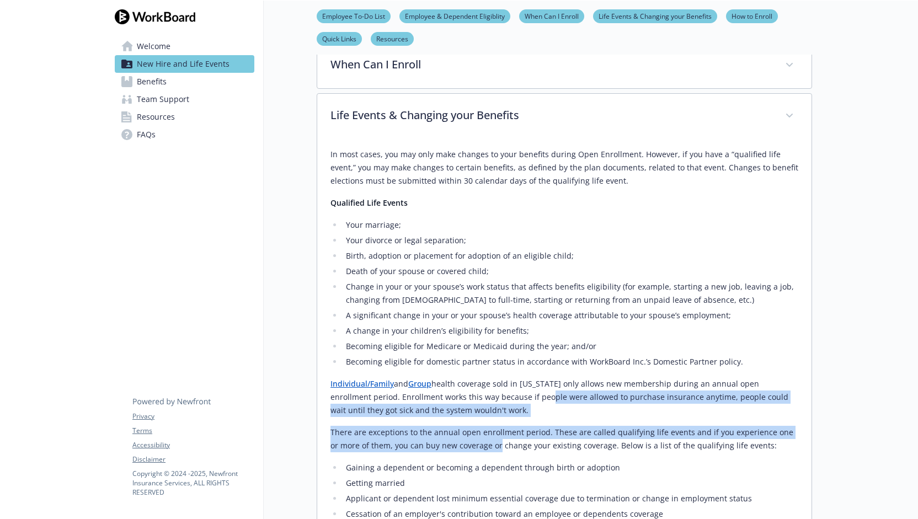
drag, startPoint x: 487, startPoint y: 446, endPoint x: 501, endPoint y: 392, distance: 56.3
click at [501, 392] on div "In most cases, you may only make changes to your benefits during Open Enrollmen…" at bounding box center [565, 483] width 468 height 671
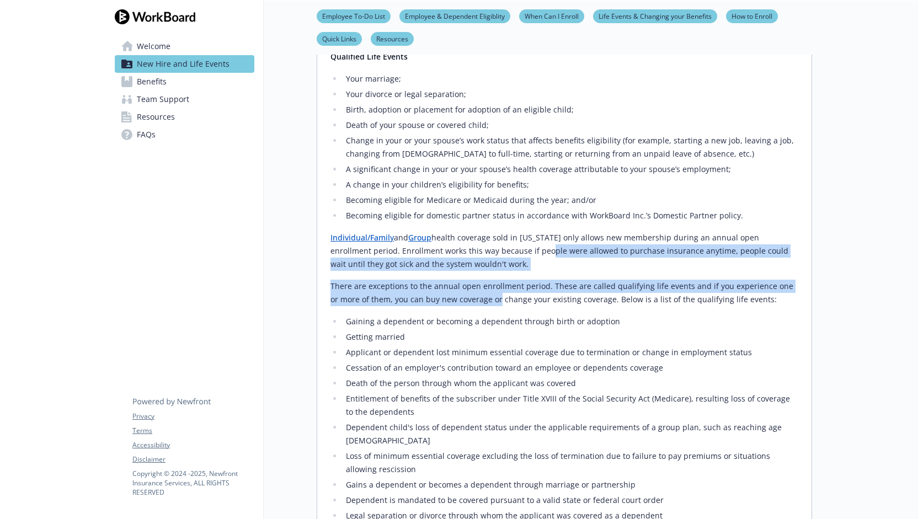
scroll to position [441, 0]
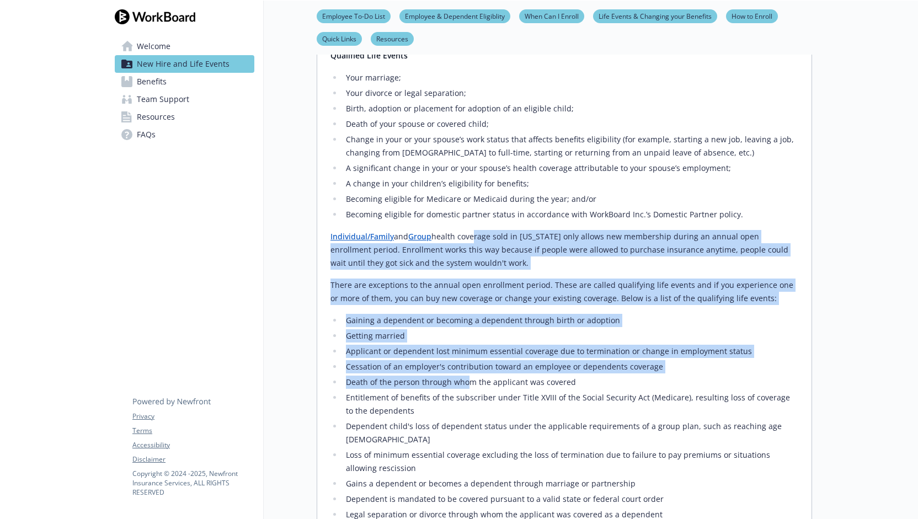
drag, startPoint x: 475, startPoint y: 240, endPoint x: 468, endPoint y: 377, distance: 137.0
click at [468, 377] on div "In most cases, you may only make changes to your benefits during Open Enrollmen…" at bounding box center [565, 336] width 468 height 671
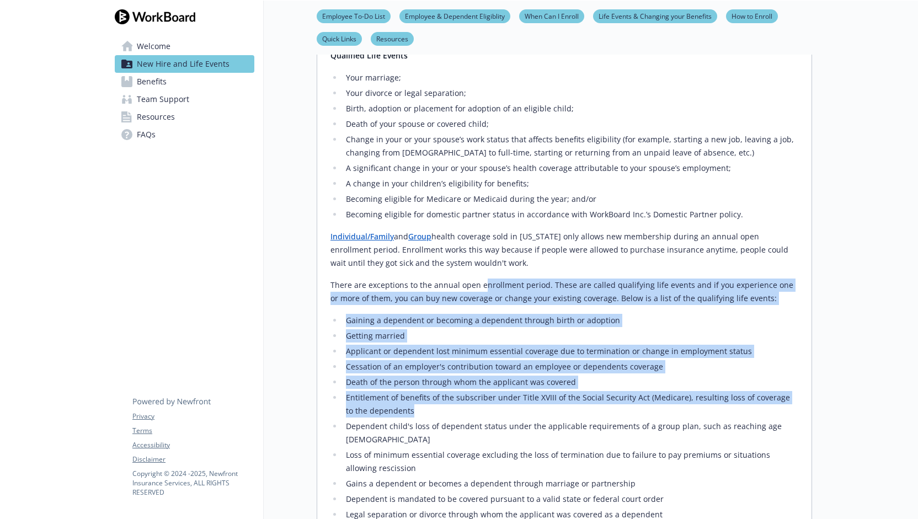
drag, startPoint x: 470, startPoint y: 410, endPoint x: 481, endPoint y: 278, distance: 132.3
click at [481, 278] on div "In most cases, you may only make changes to your benefits during Open Enrollmen…" at bounding box center [565, 336] width 468 height 671
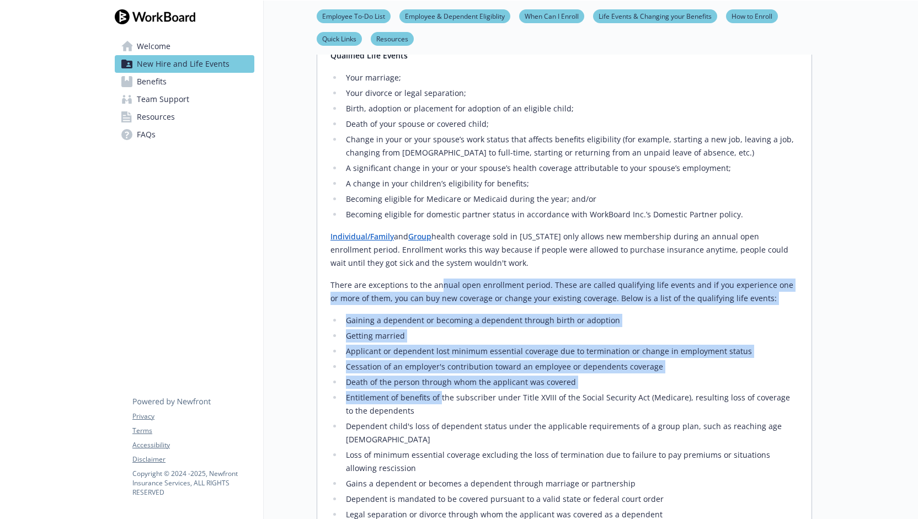
drag, startPoint x: 441, startPoint y: 289, endPoint x: 440, endPoint y: 393, distance: 104.3
click at [440, 393] on div "In most cases, you may only make changes to your benefits during Open Enrollmen…" at bounding box center [565, 336] width 468 height 671
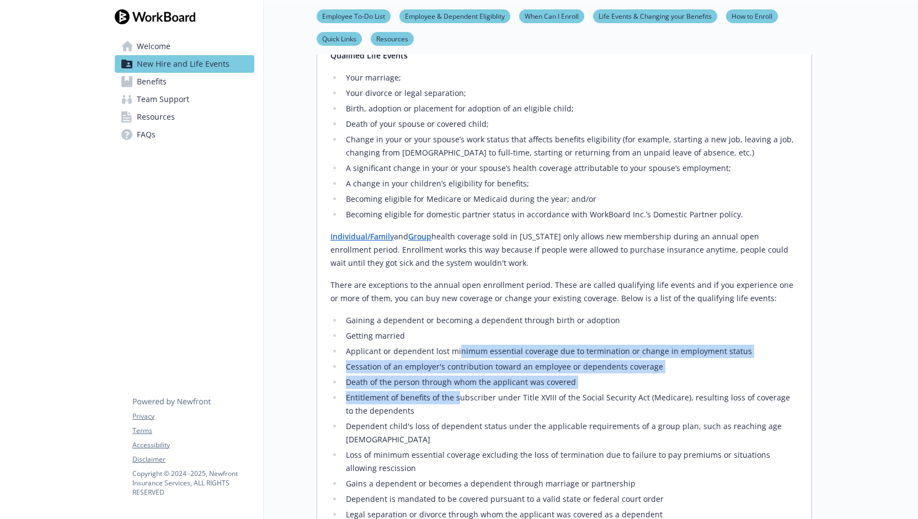
drag, startPoint x: 457, startPoint y: 397, endPoint x: 457, endPoint y: 347, distance: 50.8
click at [457, 347] on ul "Gaining a dependent or becoming a dependent through birth or adoption Getting m…" at bounding box center [565, 456] width 468 height 285
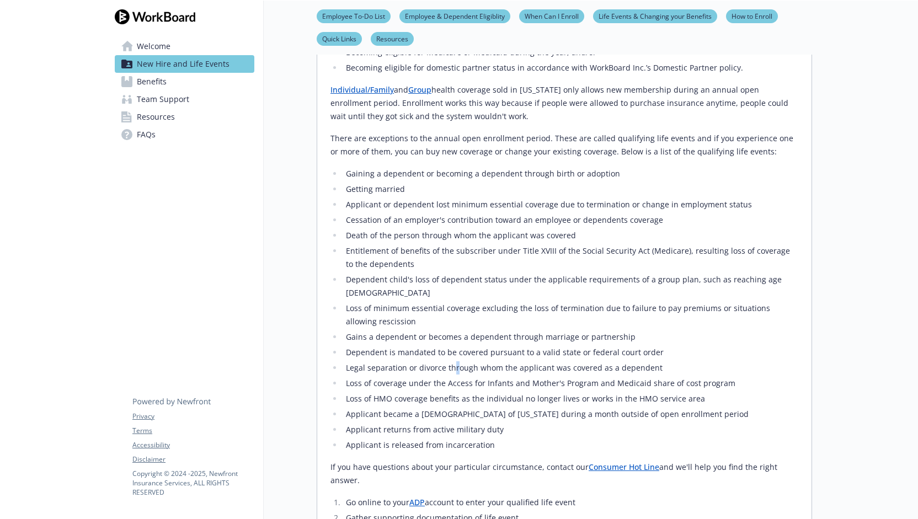
drag, startPoint x: 457, startPoint y: 346, endPoint x: 450, endPoint y: 346, distance: 6.6
click at [450, 361] on li "Legal separation or divorce through whom the applicant was covered as a depende…" at bounding box center [571, 367] width 456 height 13
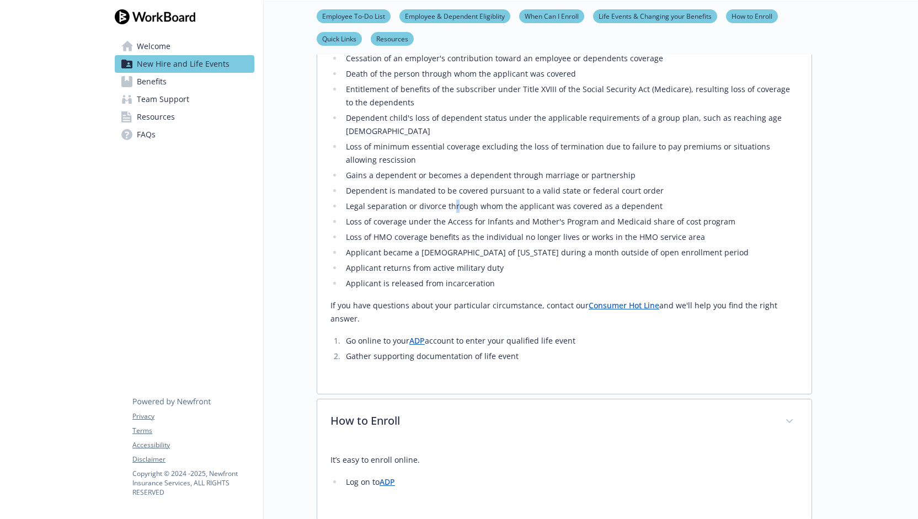
scroll to position [809, 0]
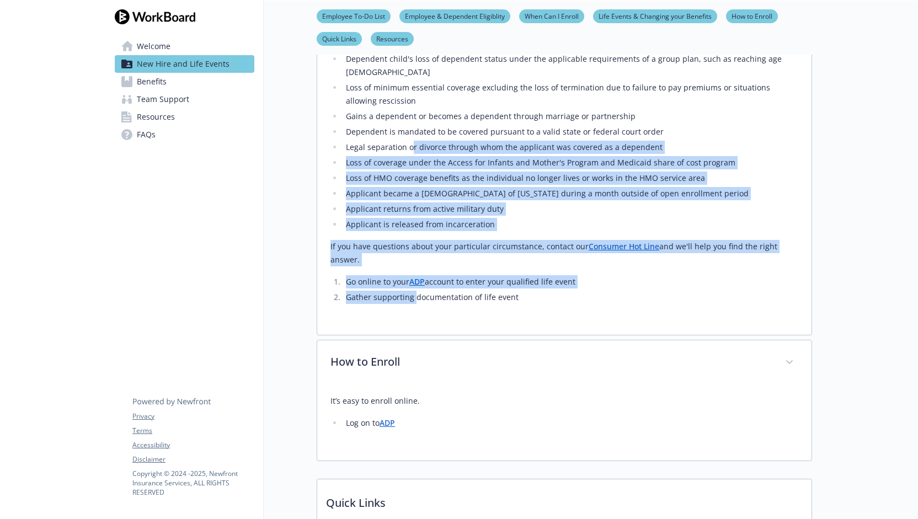
drag, startPoint x: 410, startPoint y: 124, endPoint x: 415, endPoint y: 265, distance: 141.3
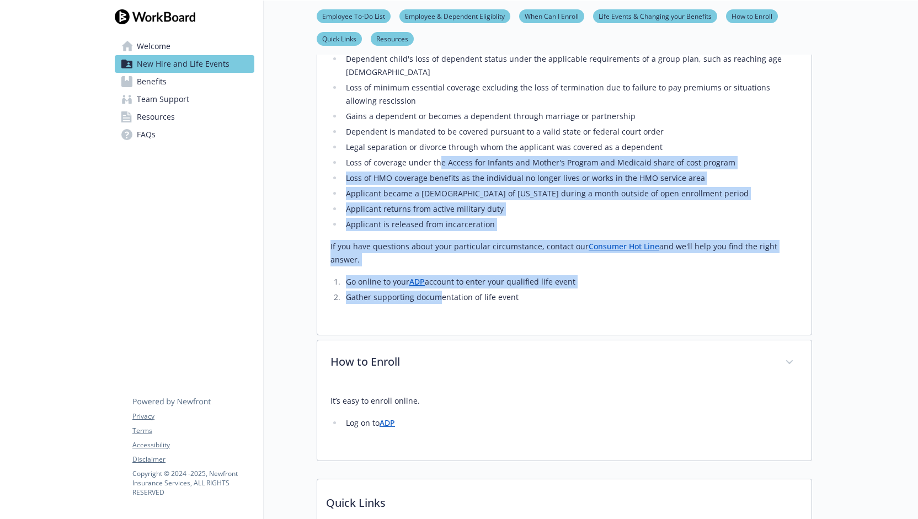
drag, startPoint x: 436, startPoint y: 270, endPoint x: 438, endPoint y: 142, distance: 128.6
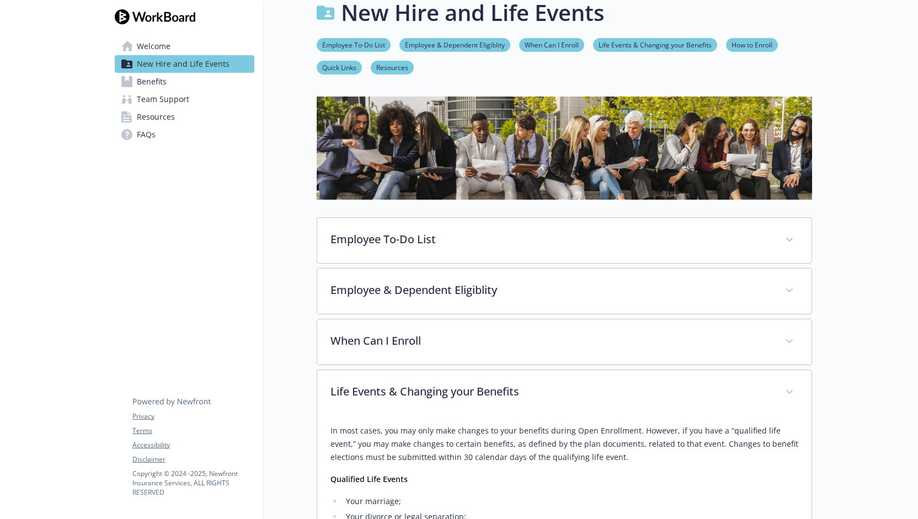
scroll to position [0, 0]
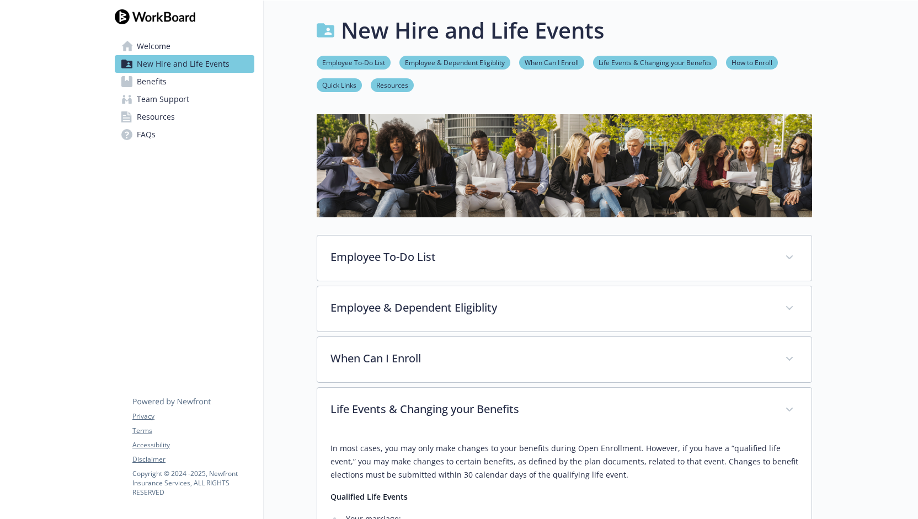
click at [189, 104] on link "Team Support" at bounding box center [185, 99] width 140 height 18
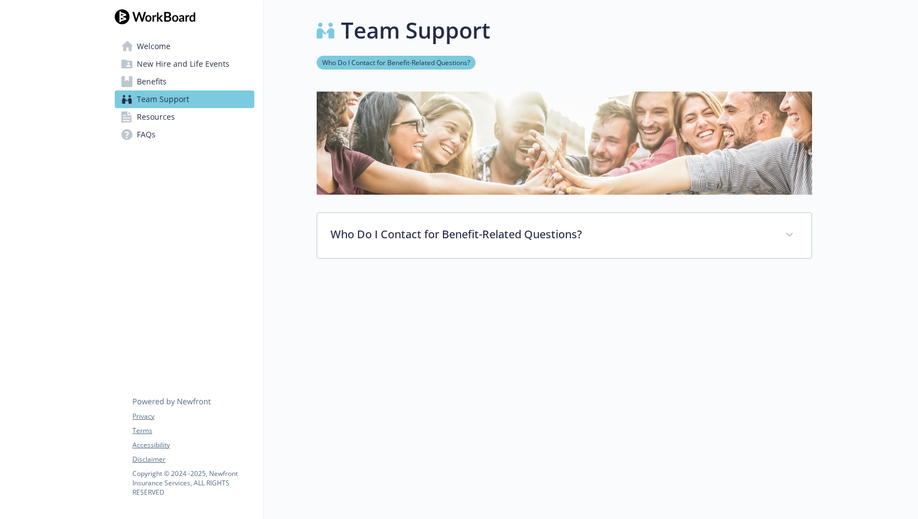
click at [171, 116] on span "Resources" at bounding box center [156, 117] width 38 height 18
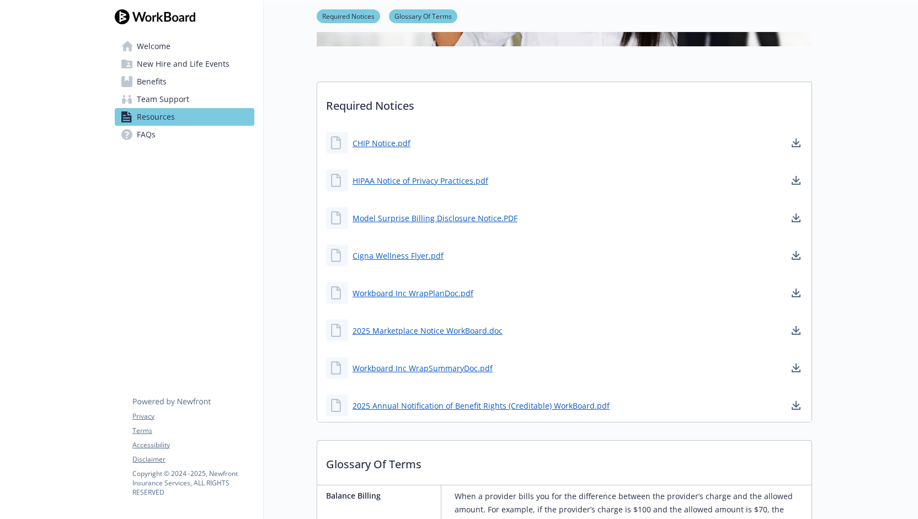
scroll to position [294, 0]
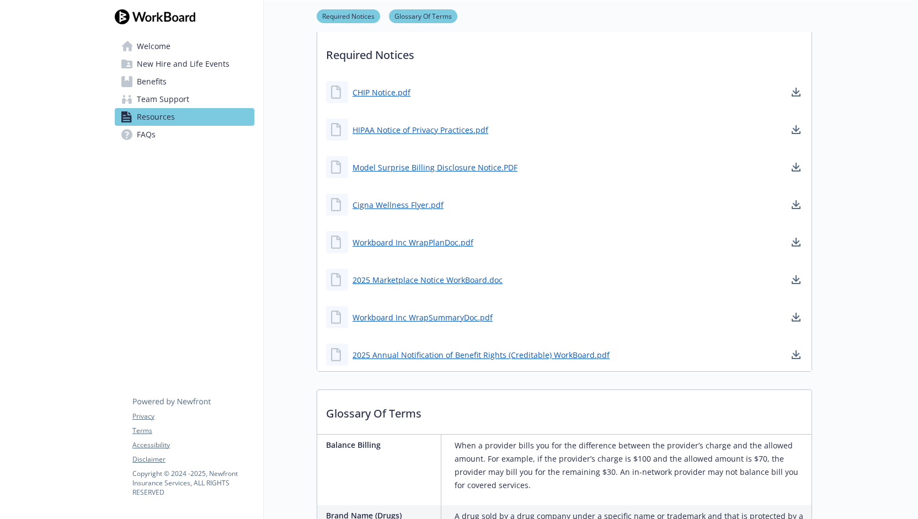
click at [180, 145] on div "Welcome New Hire and Life Events Benefits Team Support Resources FAQs Privacy T…" at bounding box center [184, 83] width 157 height 165
click at [173, 135] on link "FAQs" at bounding box center [185, 135] width 140 height 18
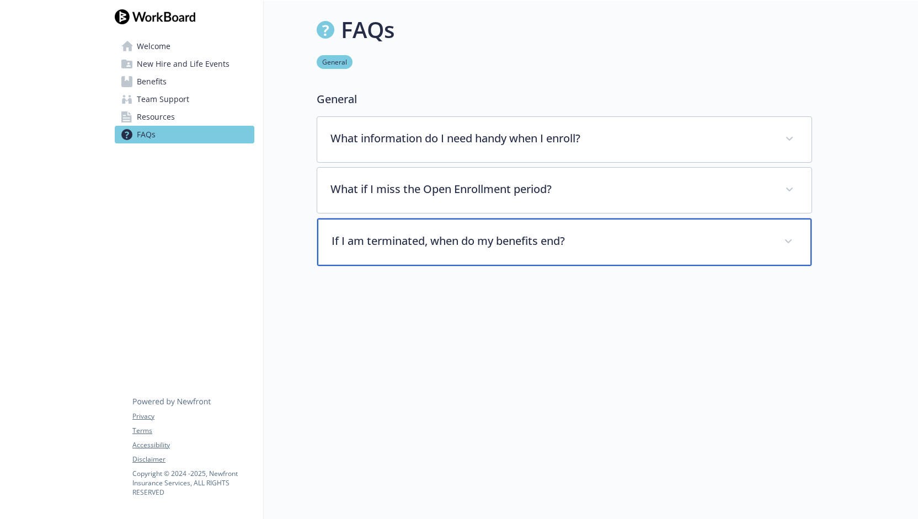
click at [539, 244] on div "If I am terminated, when do my benefits end?" at bounding box center [564, 241] width 494 height 47
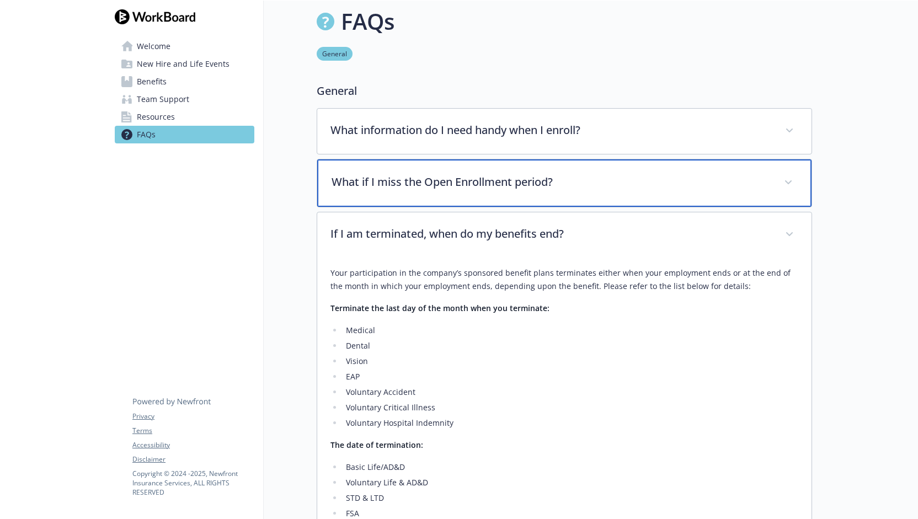
click at [535, 192] on div "What if I miss the Open Enrollment period?" at bounding box center [564, 182] width 494 height 47
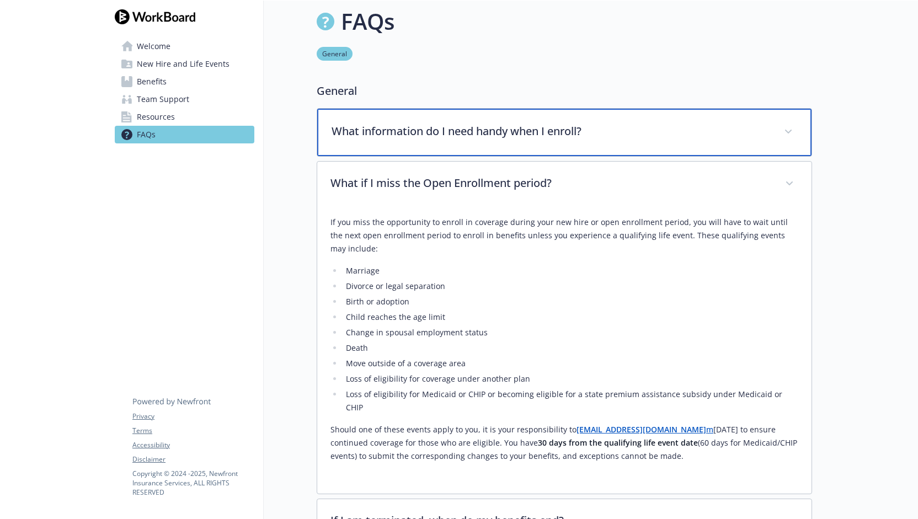
click at [529, 138] on div "What information do I need handy when I enroll?" at bounding box center [564, 132] width 494 height 47
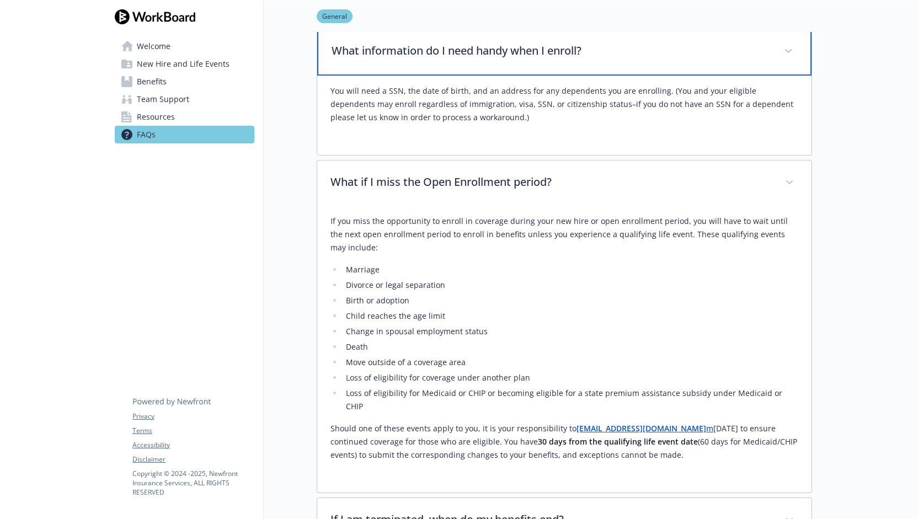
scroll to position [156, 0]
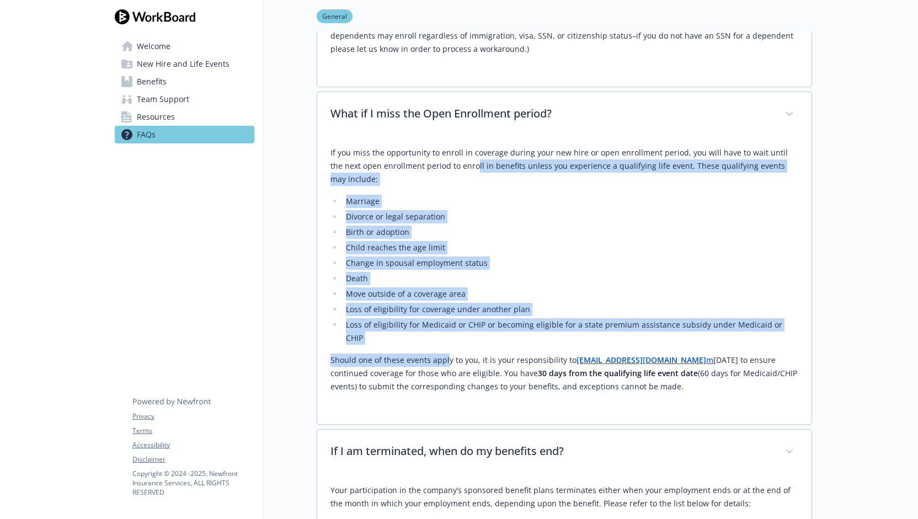
drag, startPoint x: 462, startPoint y: 161, endPoint x: 447, endPoint y: 333, distance: 172.3
click at [447, 333] on div "If you miss the opportunity to enroll in coverage during your new hire or open …" at bounding box center [565, 269] width 468 height 247
click at [447, 338] on div "If you miss the opportunity to enroll in coverage during your new hire or open …" at bounding box center [565, 269] width 468 height 247
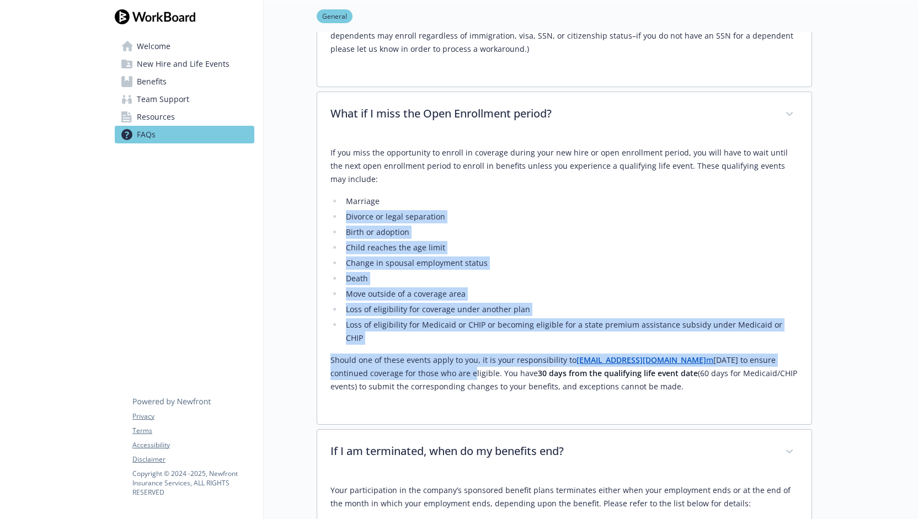
drag, startPoint x: 439, startPoint y: 356, endPoint x: 452, endPoint y: 200, distance: 156.2
click at [452, 200] on div "If you miss the opportunity to enroll in coverage during your new hire or open …" at bounding box center [565, 269] width 468 height 247
click at [452, 200] on li "Marriage" at bounding box center [571, 201] width 456 height 13
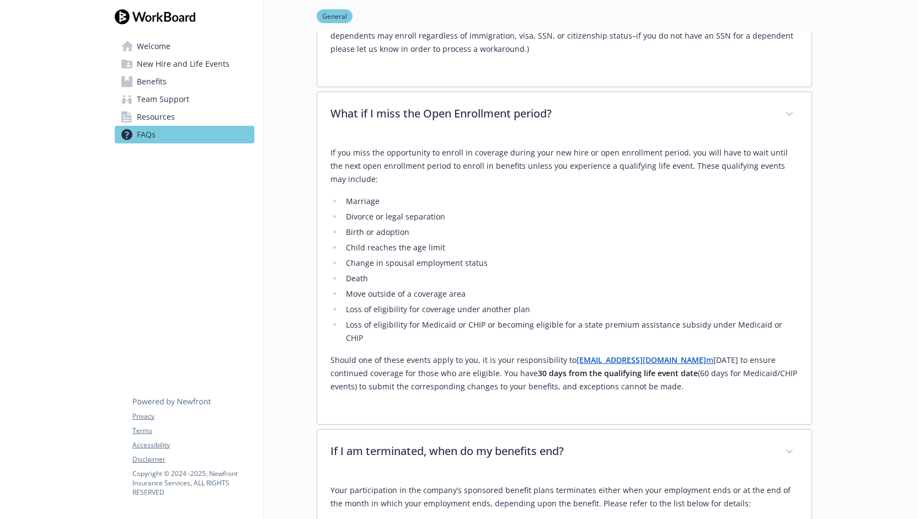
click at [452, 200] on li "Marriage" at bounding box center [571, 201] width 456 height 13
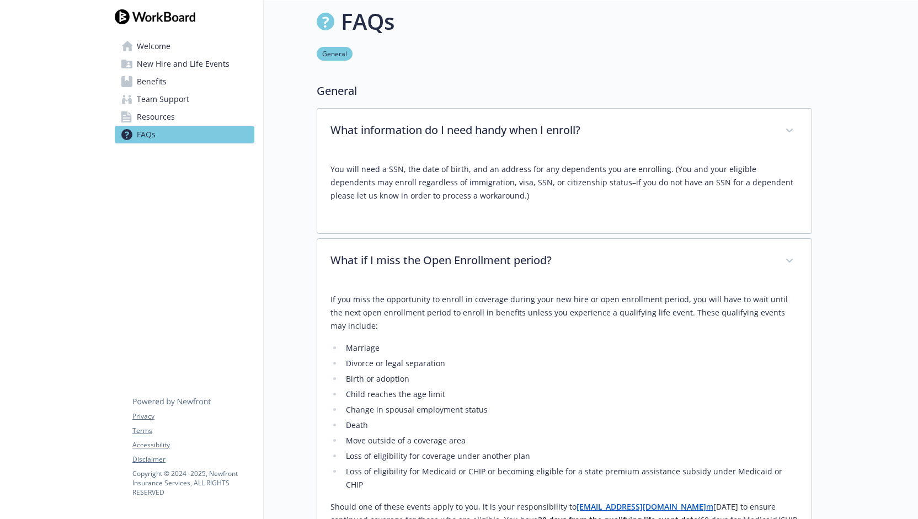
scroll to position [0, 0]
